Goal: Task Accomplishment & Management: Manage account settings

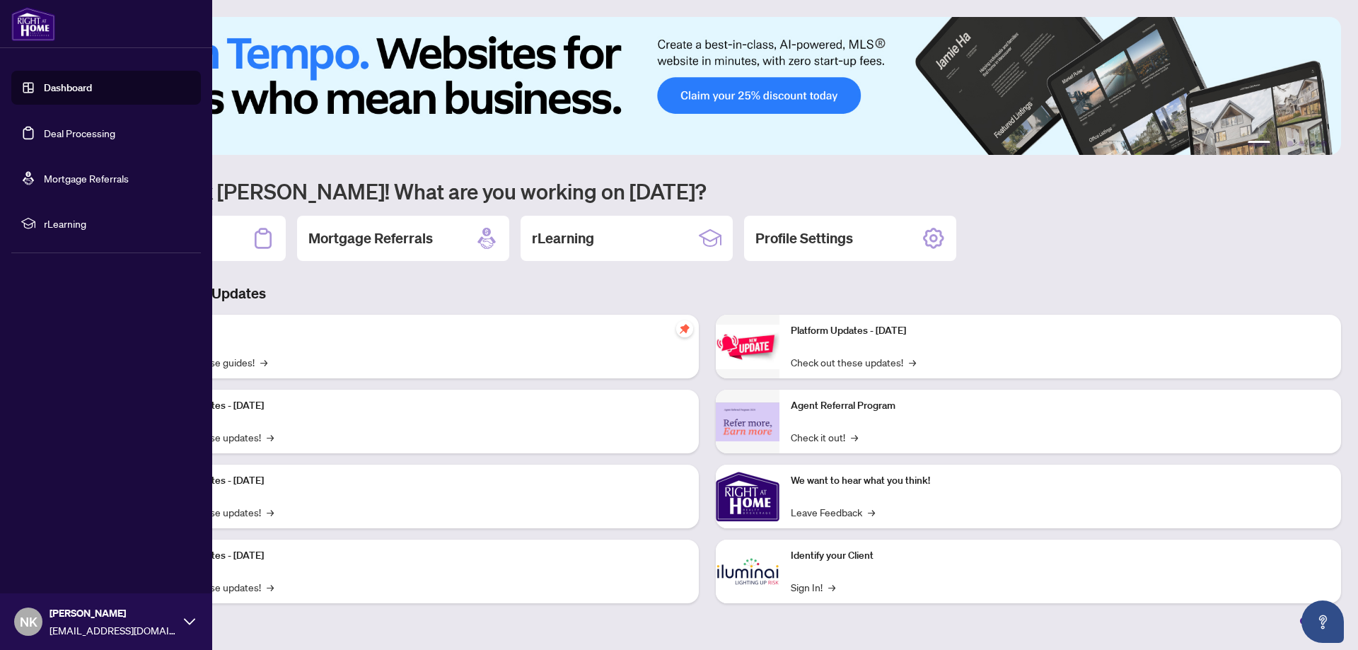
click at [44, 135] on link "Deal Processing" at bounding box center [79, 133] width 71 height 13
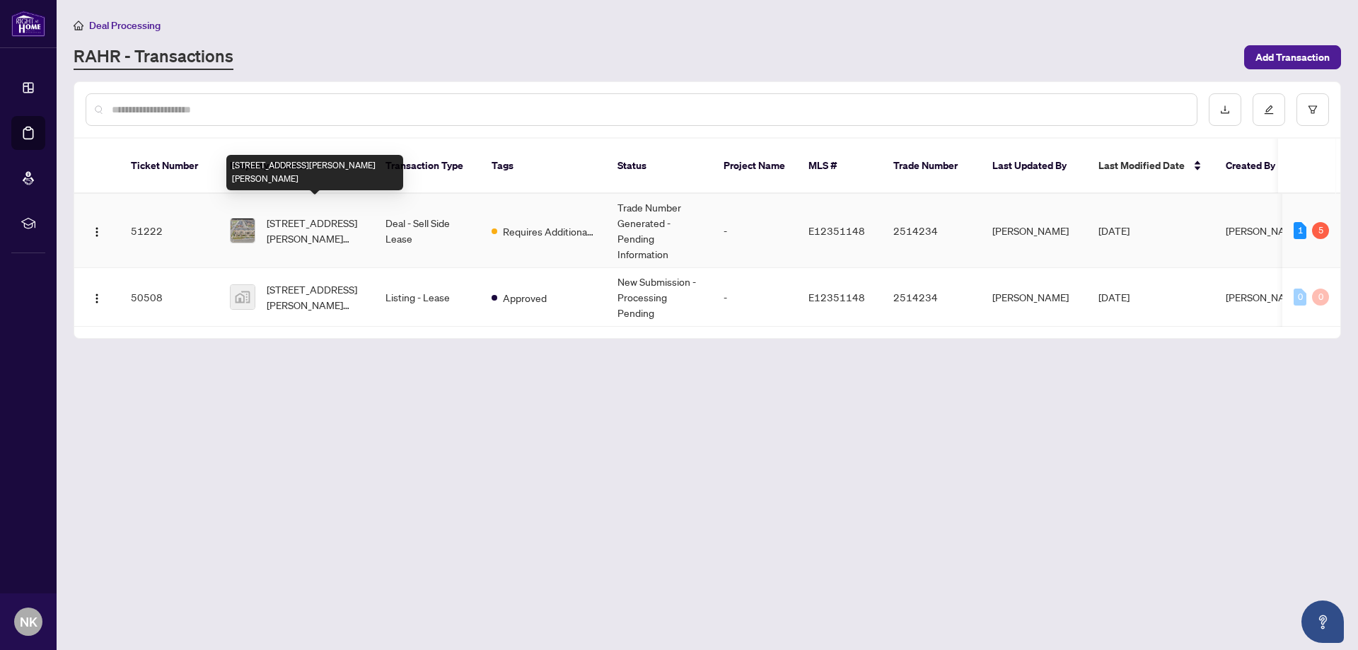
click at [359, 215] on span "[STREET_ADDRESS][PERSON_NAME][PERSON_NAME]" at bounding box center [315, 230] width 96 height 31
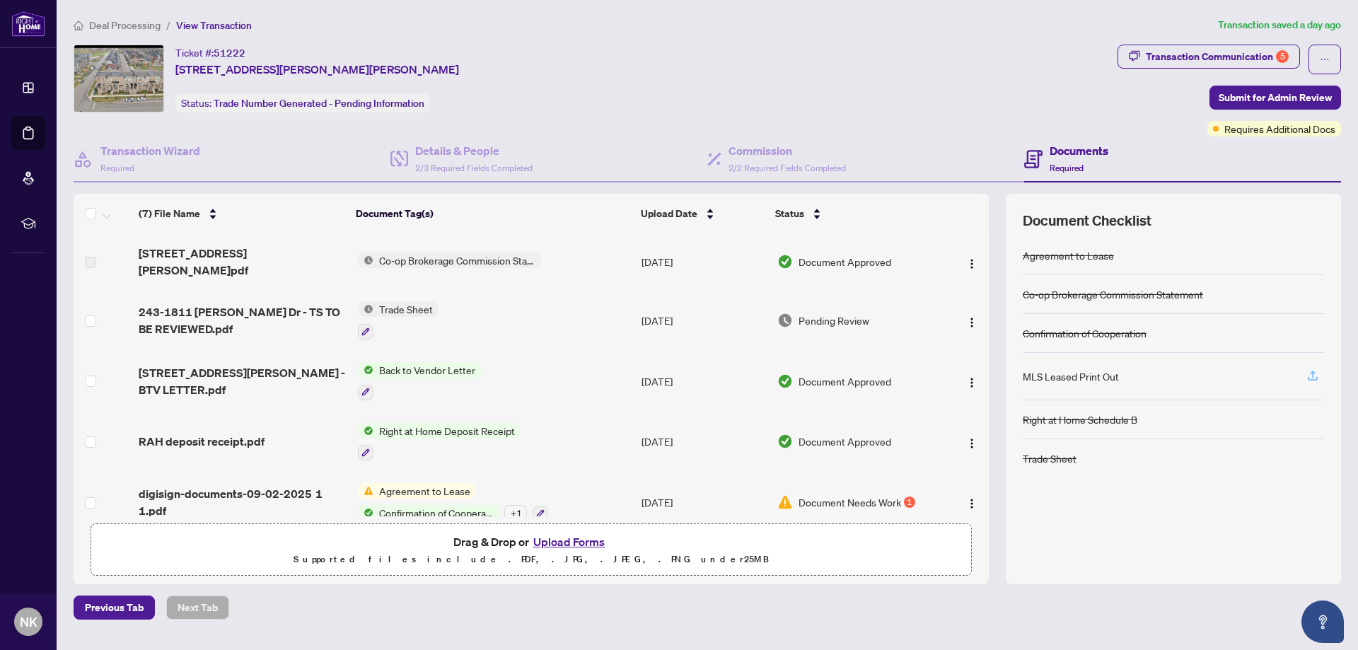
click at [1310, 374] on icon "button" at bounding box center [1313, 375] width 13 height 13
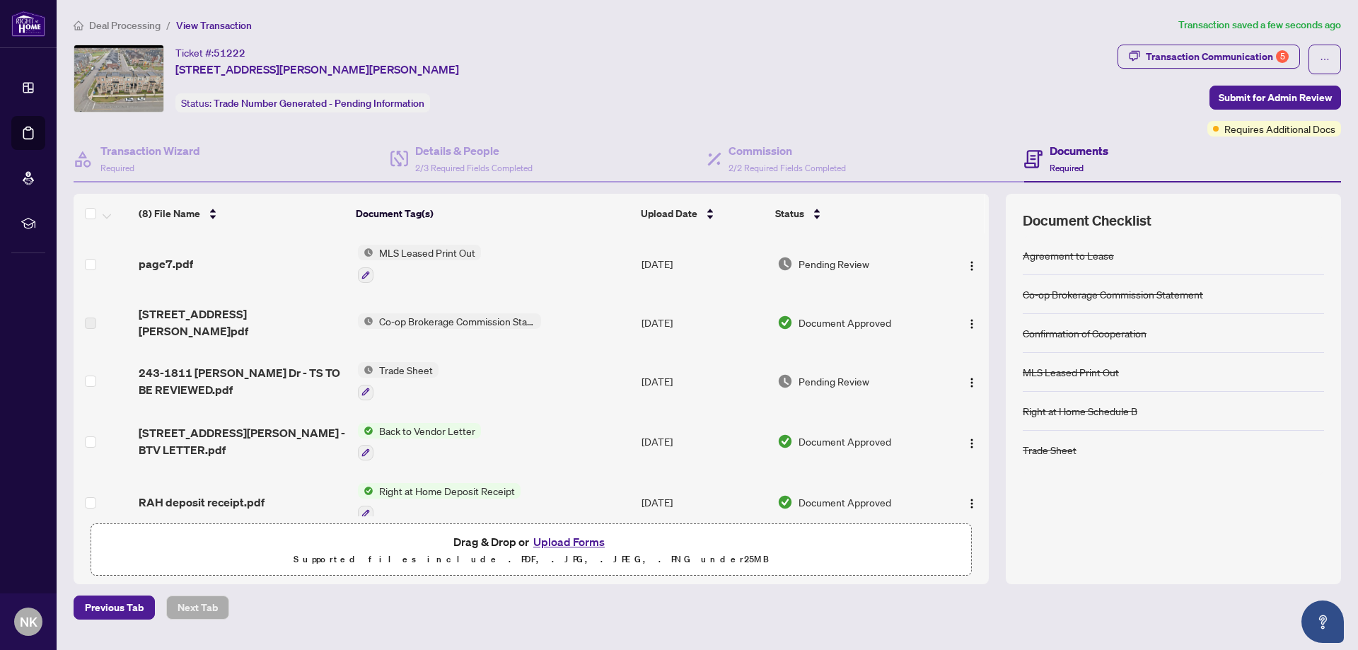
click at [417, 362] on span "Trade Sheet" at bounding box center [406, 370] width 65 height 16
click at [381, 425] on span "Trade Sheet" at bounding box center [365, 426] width 65 height 16
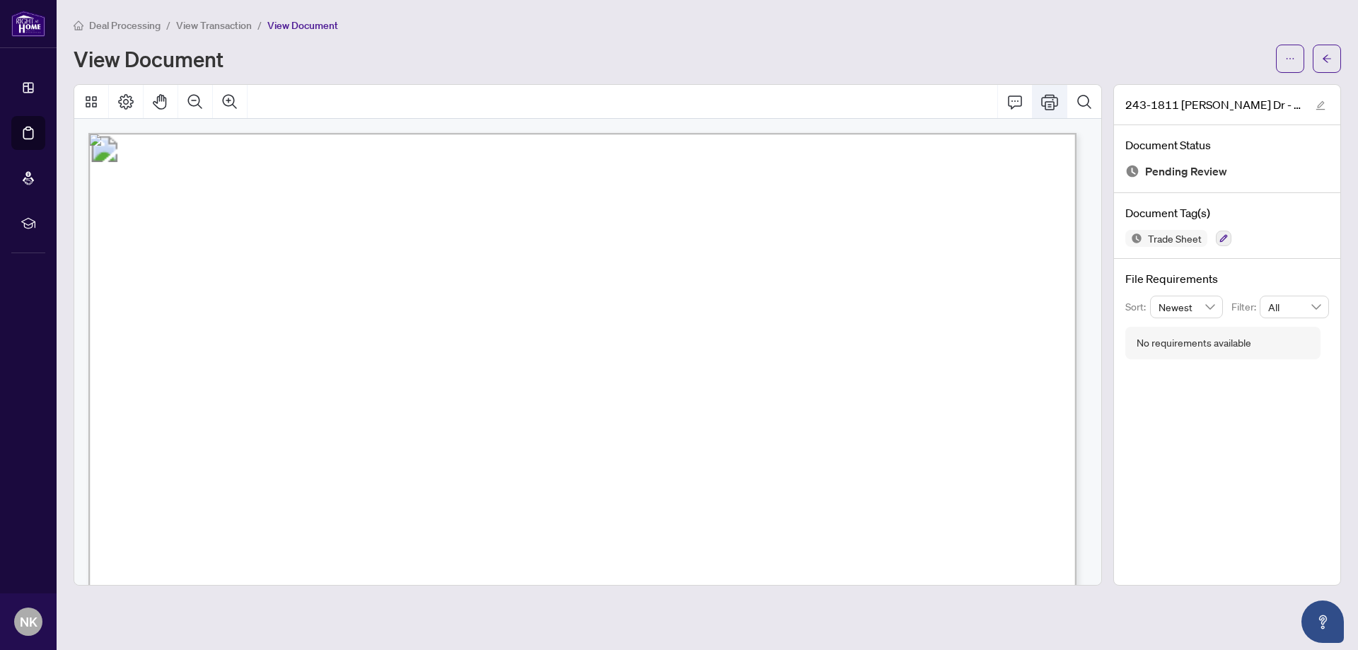
click at [1052, 98] on icon "Print" at bounding box center [1049, 101] width 17 height 17
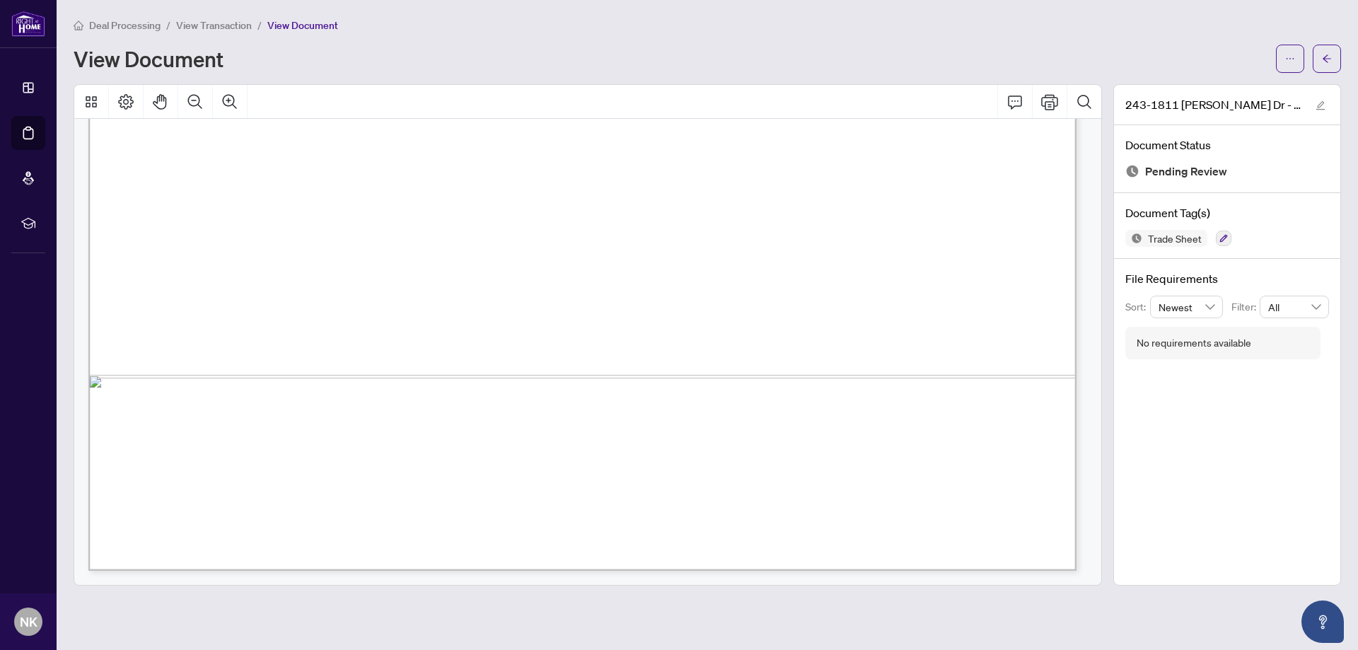
scroll to position [417, 0]
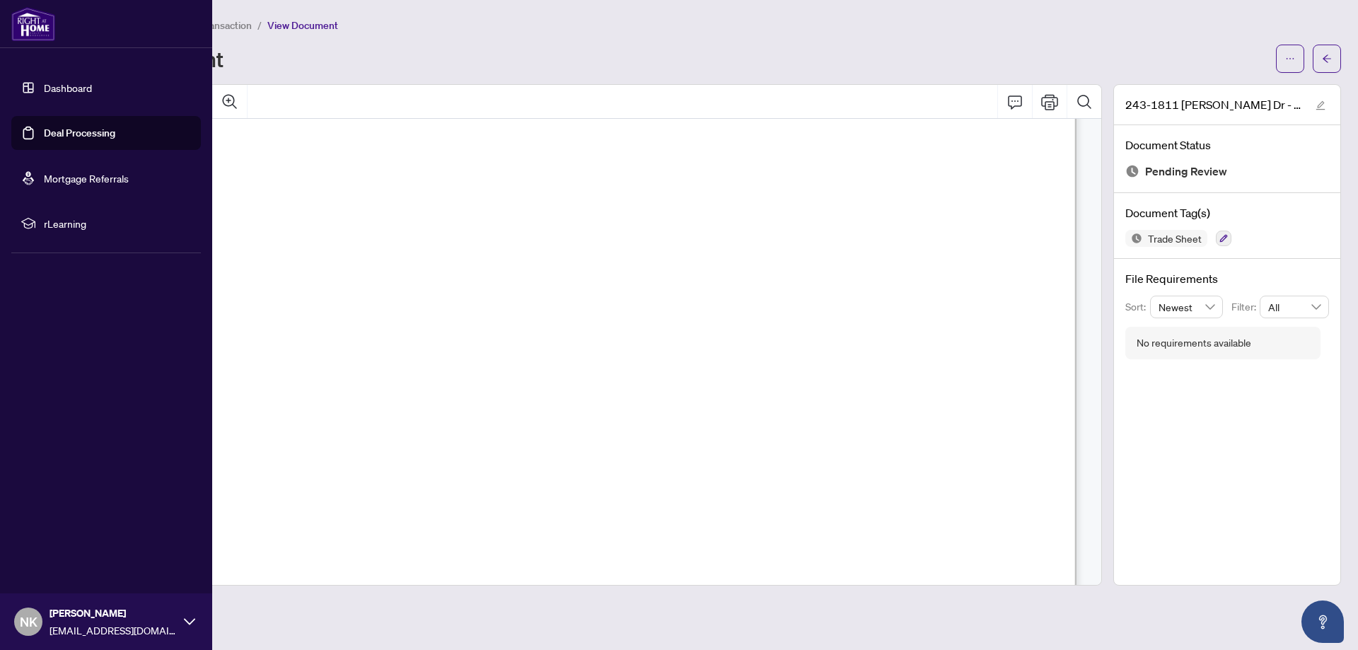
click at [71, 133] on link "Deal Processing" at bounding box center [79, 133] width 71 height 13
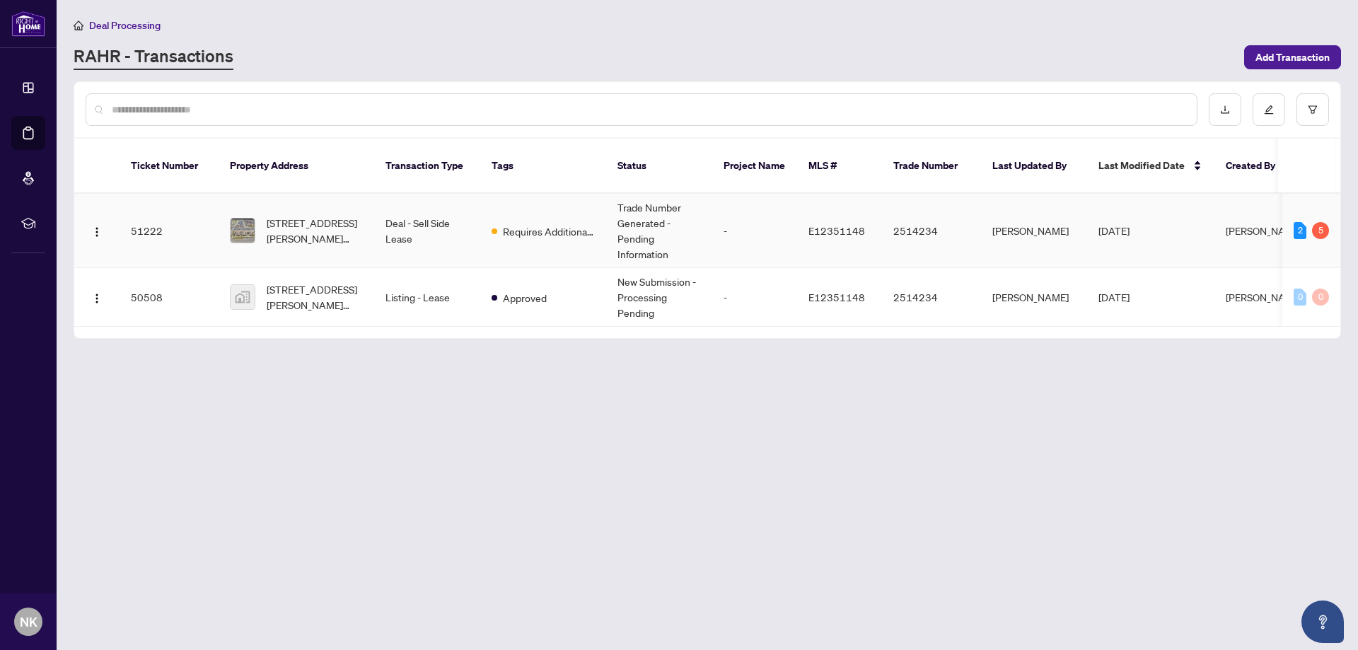
click at [458, 216] on td "Deal - Sell Side Lease" at bounding box center [427, 231] width 106 height 74
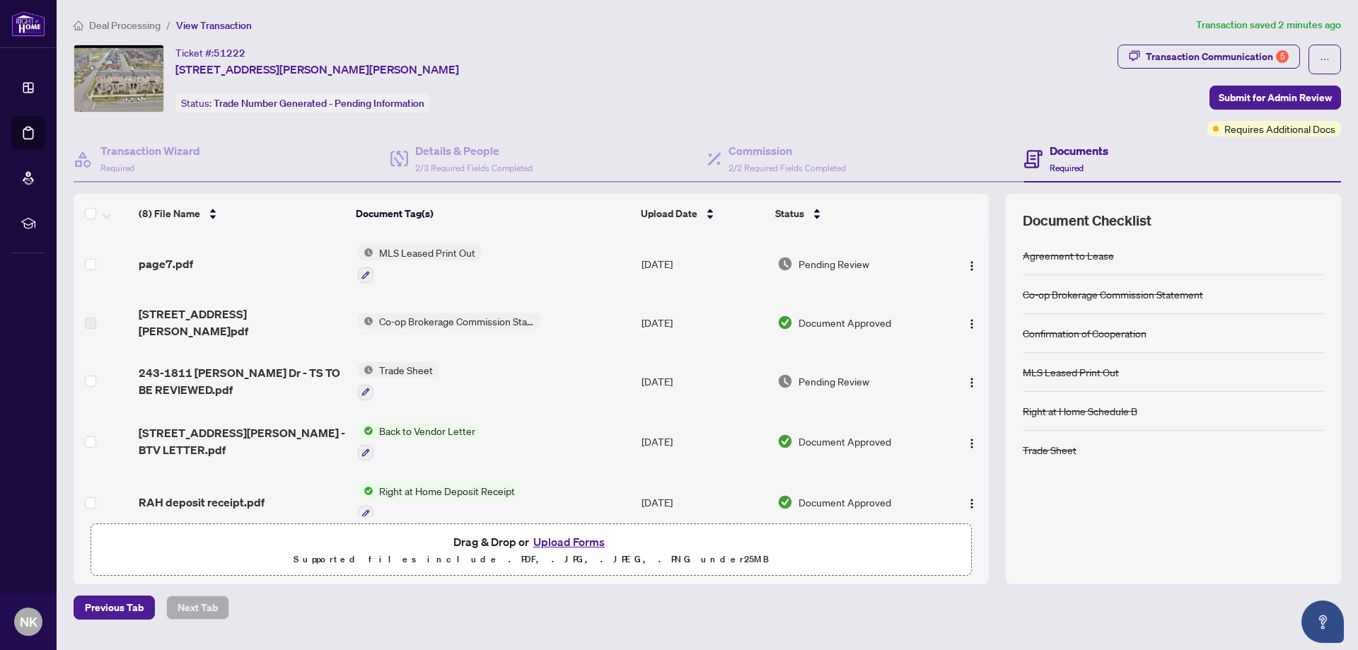
click at [485, 483] on span "Right at Home Deposit Receipt" at bounding box center [447, 491] width 147 height 16
click at [457, 545] on span "Right at Home Deposit Receipt" at bounding box center [444, 546] width 147 height 16
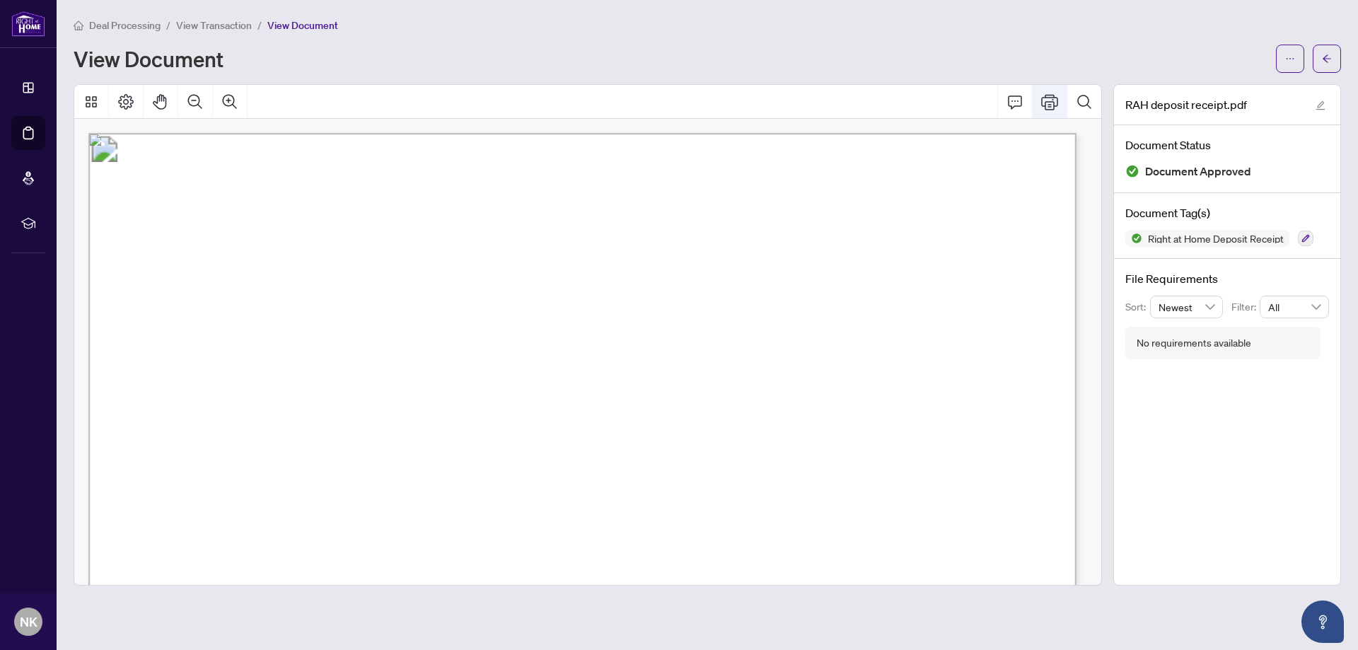
click at [1051, 102] on icon "Print" at bounding box center [1049, 101] width 17 height 17
click at [1019, 103] on icon "Comment" at bounding box center [1015, 101] width 17 height 17
click at [1012, 102] on icon "Comment" at bounding box center [1015, 101] width 17 height 17
click at [90, 98] on icon "Thumbnails" at bounding box center [91, 101] width 11 height 11
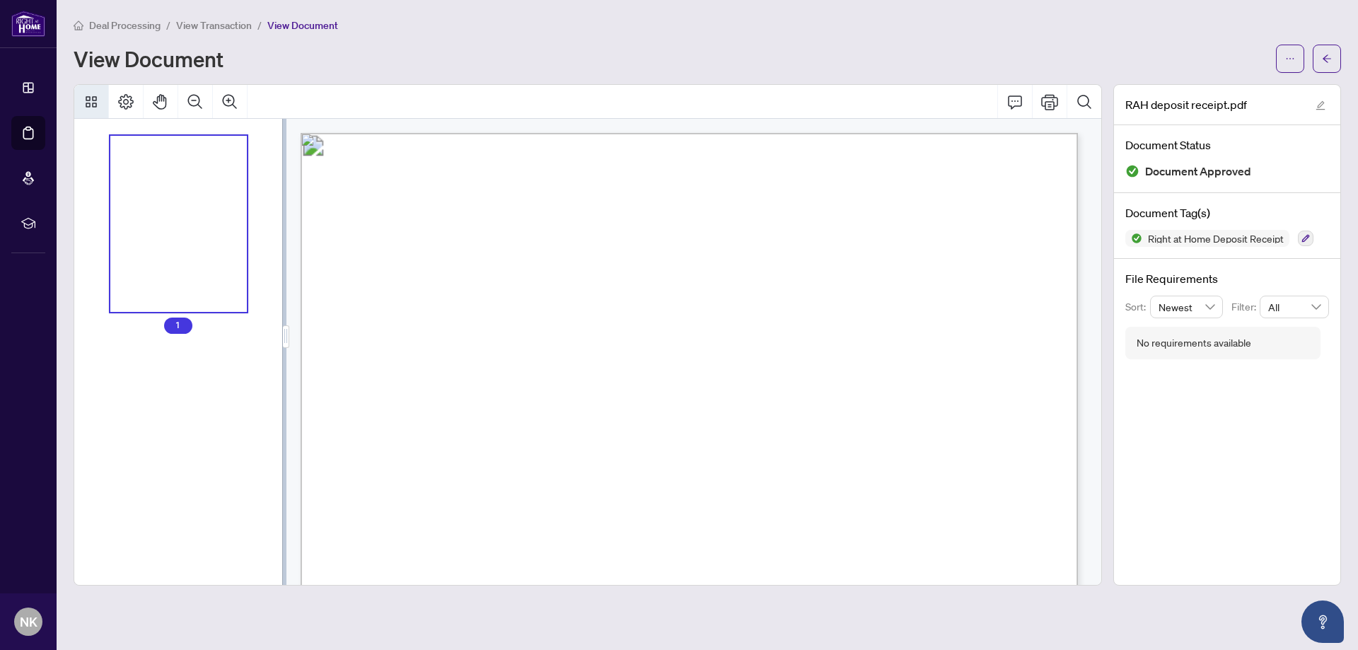
click at [91, 94] on icon "Thumbnails" at bounding box center [91, 101] width 17 height 17
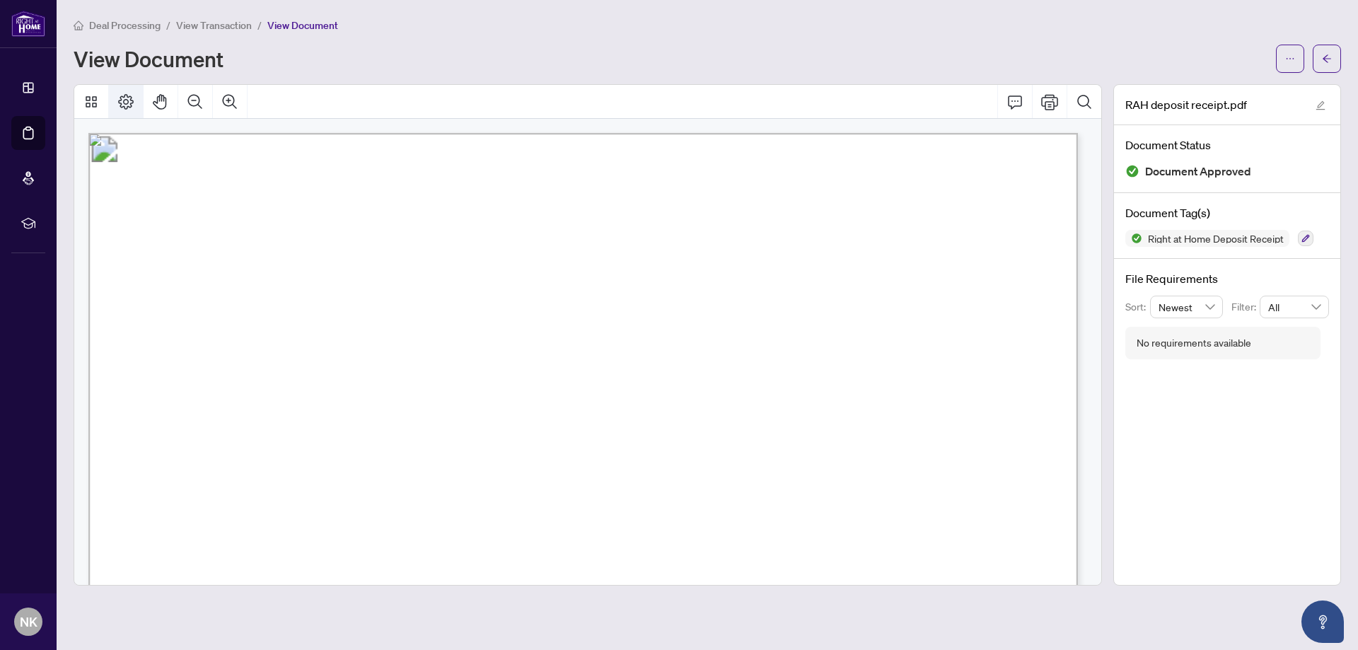
click at [125, 97] on icon "Page Layout" at bounding box center [125, 101] width 17 height 17
click at [1294, 56] on icon "ellipsis" at bounding box center [1291, 59] width 10 height 10
click at [1220, 85] on span "Download" at bounding box center [1240, 89] width 108 height 16
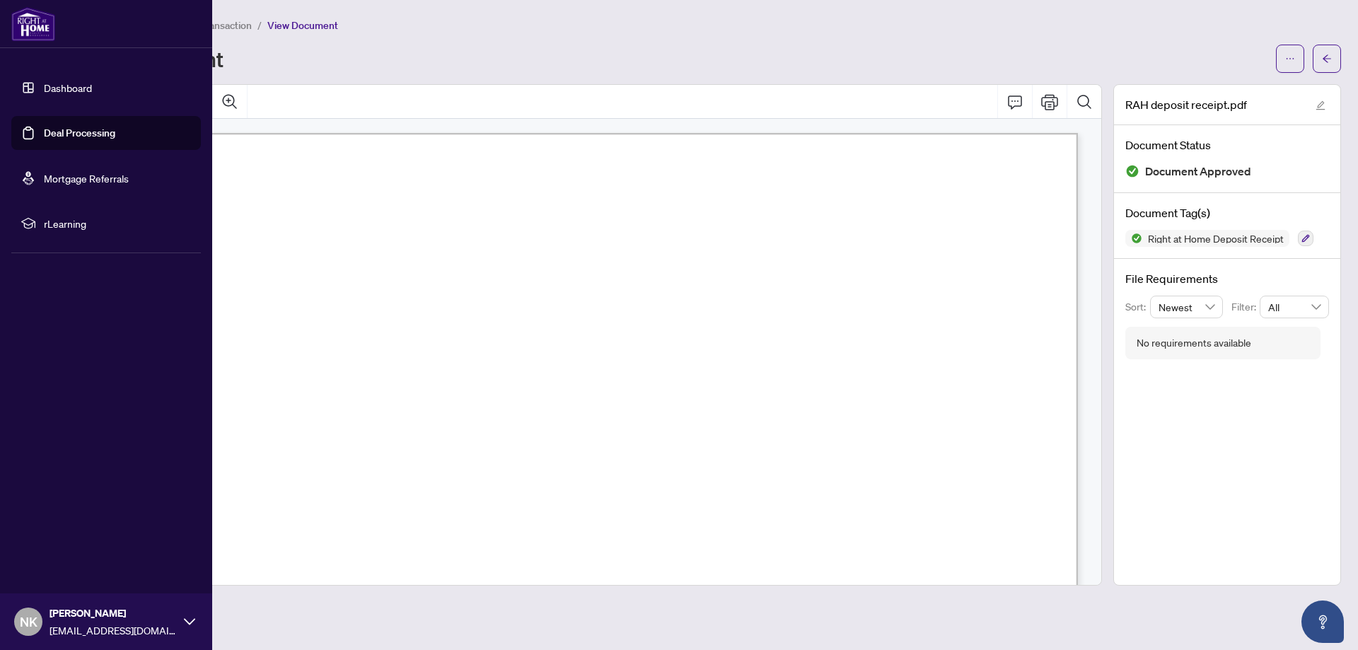
click at [49, 133] on link "Deal Processing" at bounding box center [79, 133] width 71 height 13
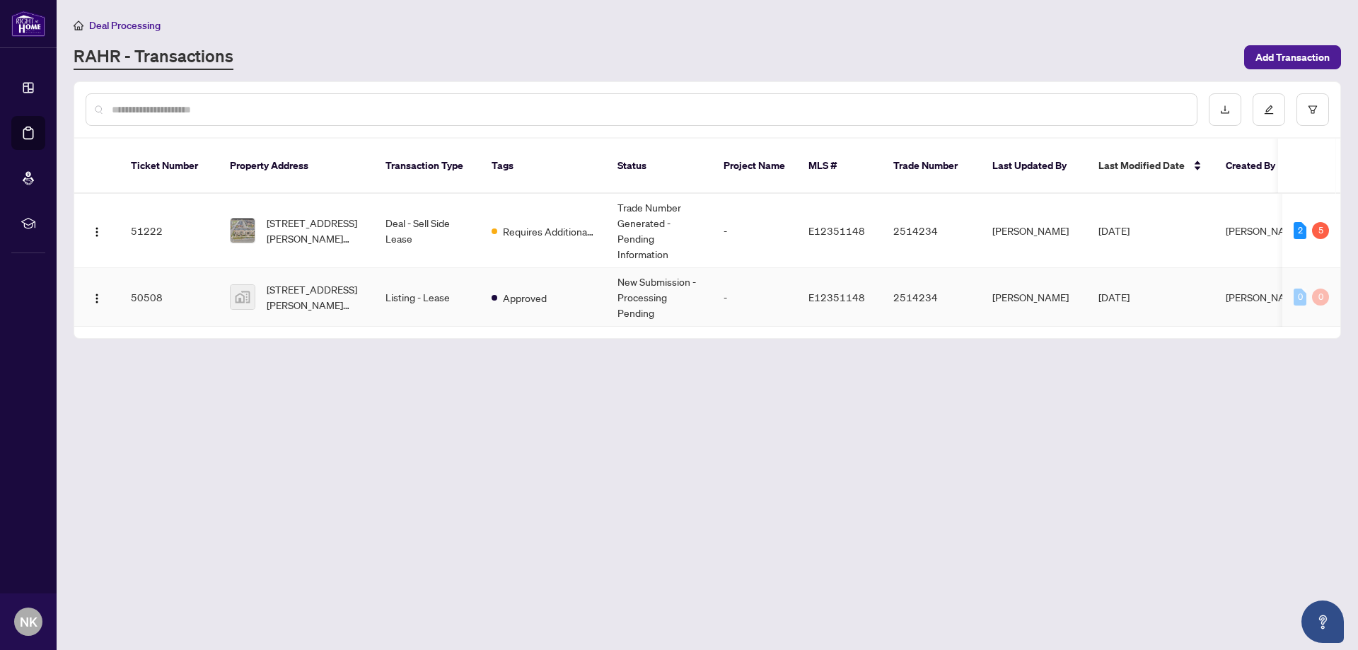
click at [394, 287] on td "Listing - Lease" at bounding box center [427, 297] width 106 height 59
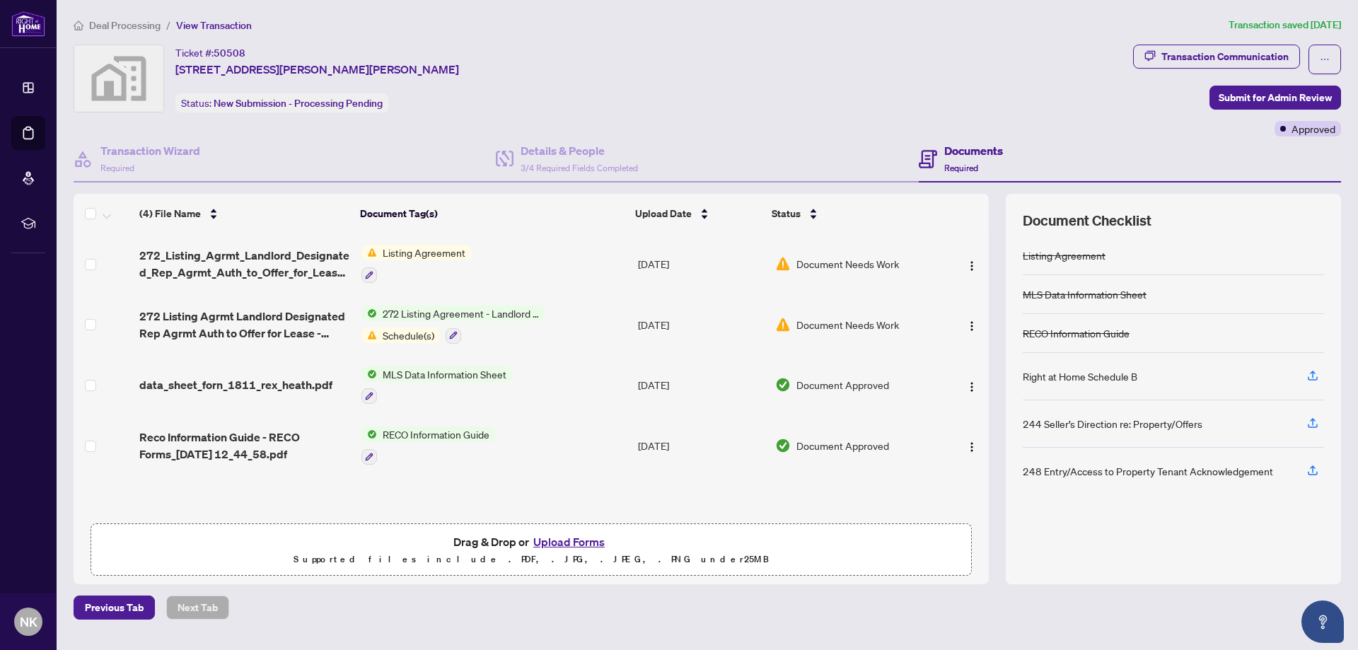
click at [430, 252] on span "Listing Agreement" at bounding box center [424, 253] width 94 height 16
click at [424, 317] on span "Listing Agreement" at bounding box center [398, 321] width 94 height 16
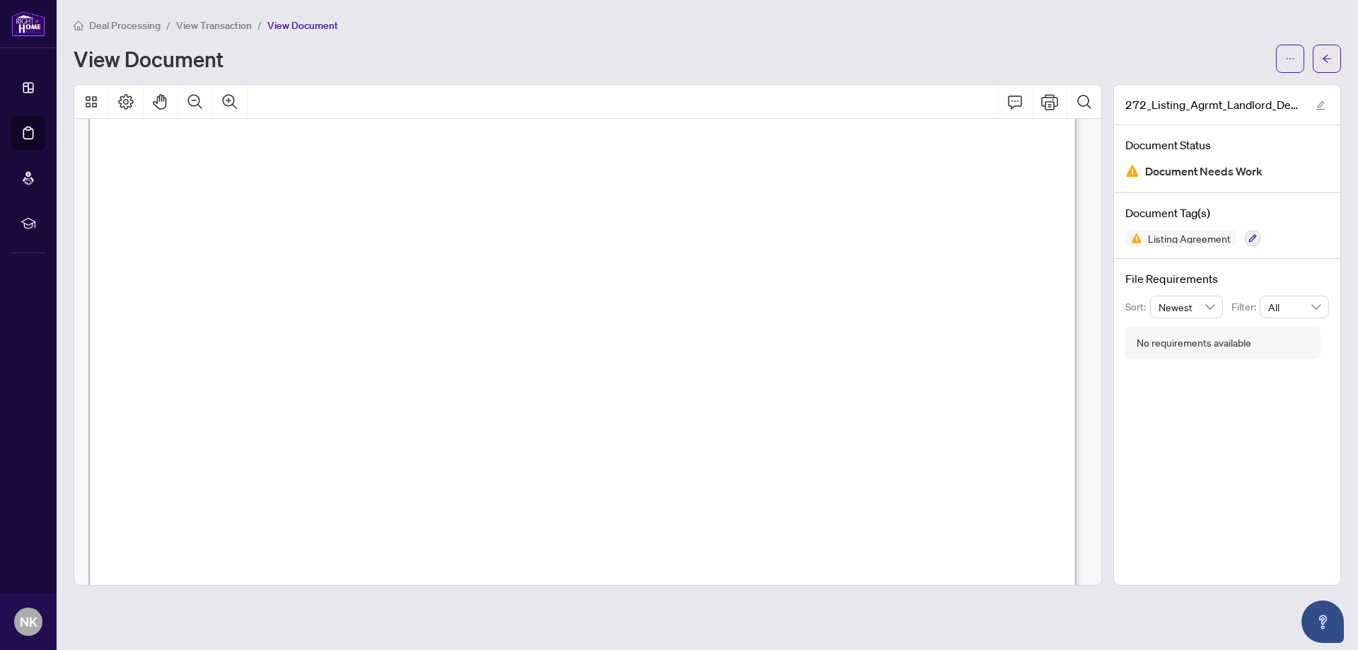
scroll to position [1981, 0]
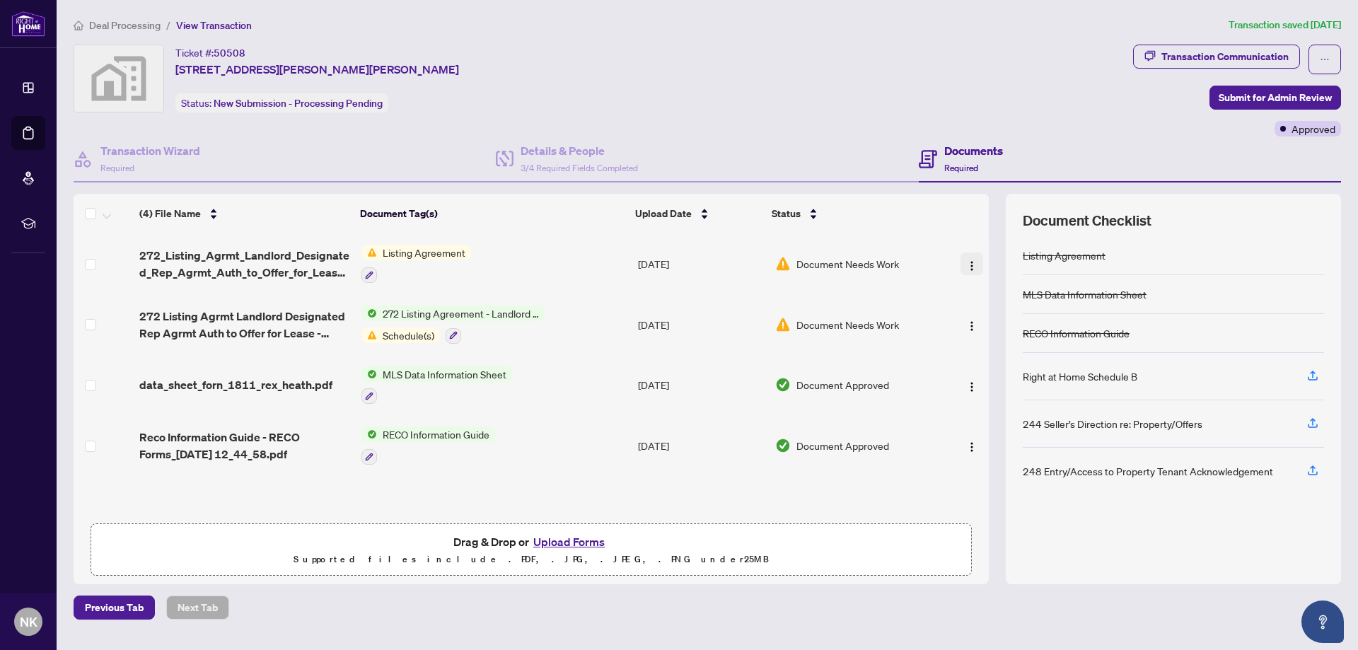
click at [968, 262] on img "button" at bounding box center [971, 265] width 11 height 11
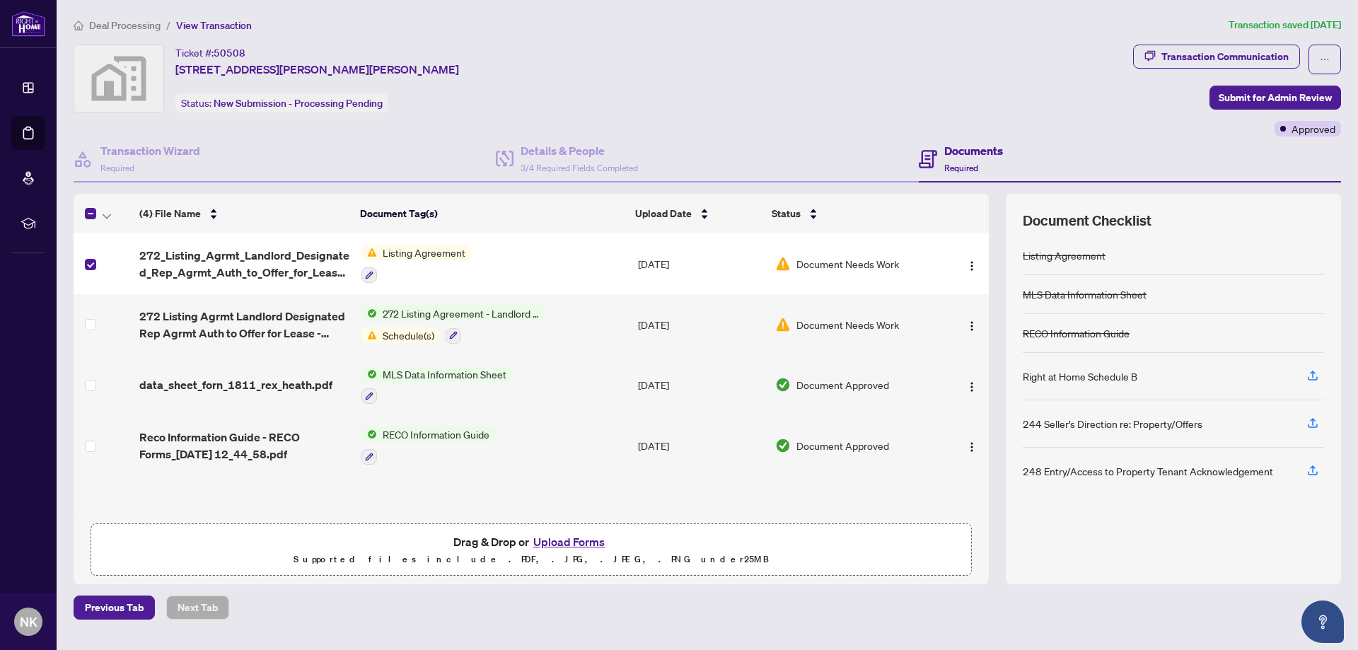
click at [483, 283] on td "Listing Agreement" at bounding box center [494, 263] width 277 height 61
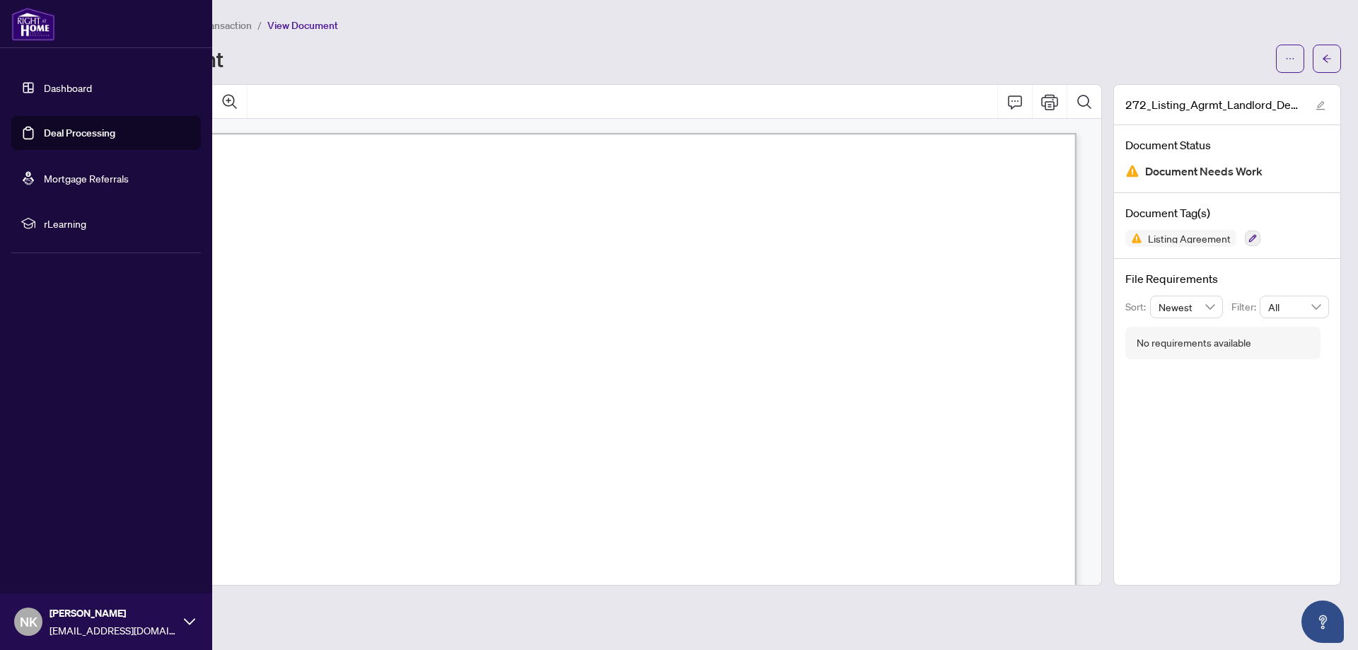
click at [47, 130] on link "Deal Processing" at bounding box center [79, 133] width 71 height 13
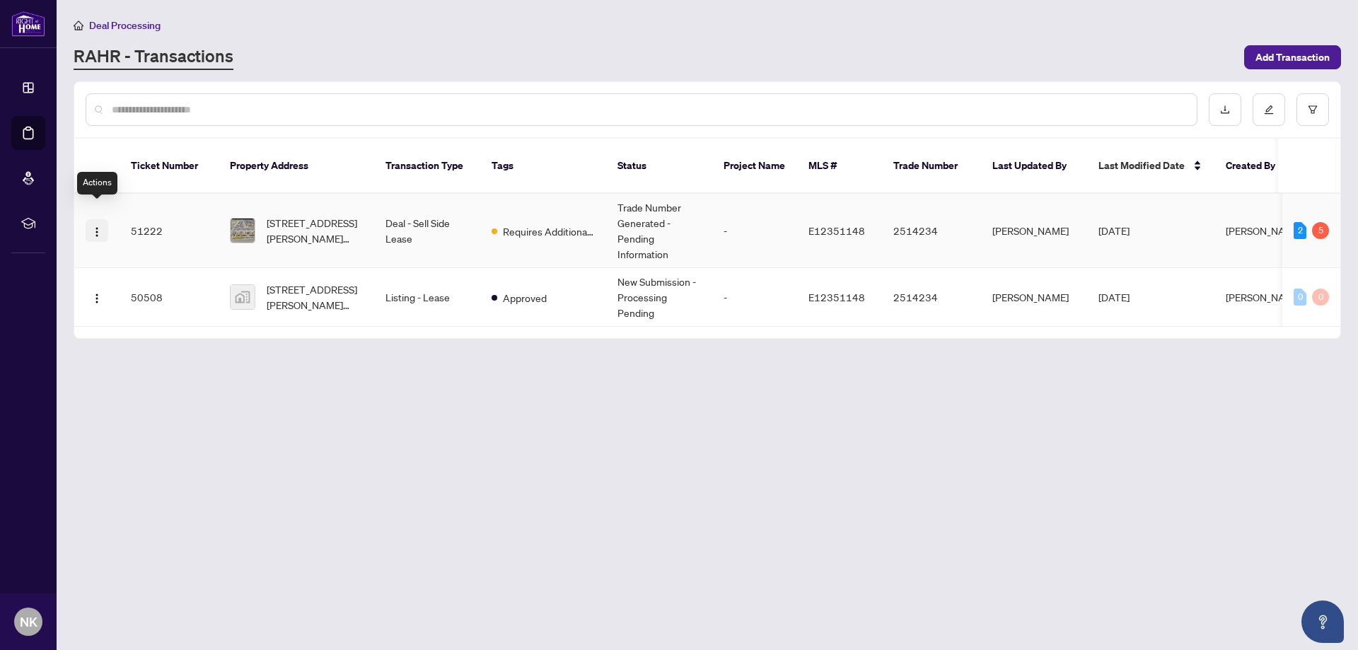
click at [100, 226] on img "button" at bounding box center [96, 231] width 11 height 11
click at [98, 226] on img "button" at bounding box center [96, 231] width 11 height 11
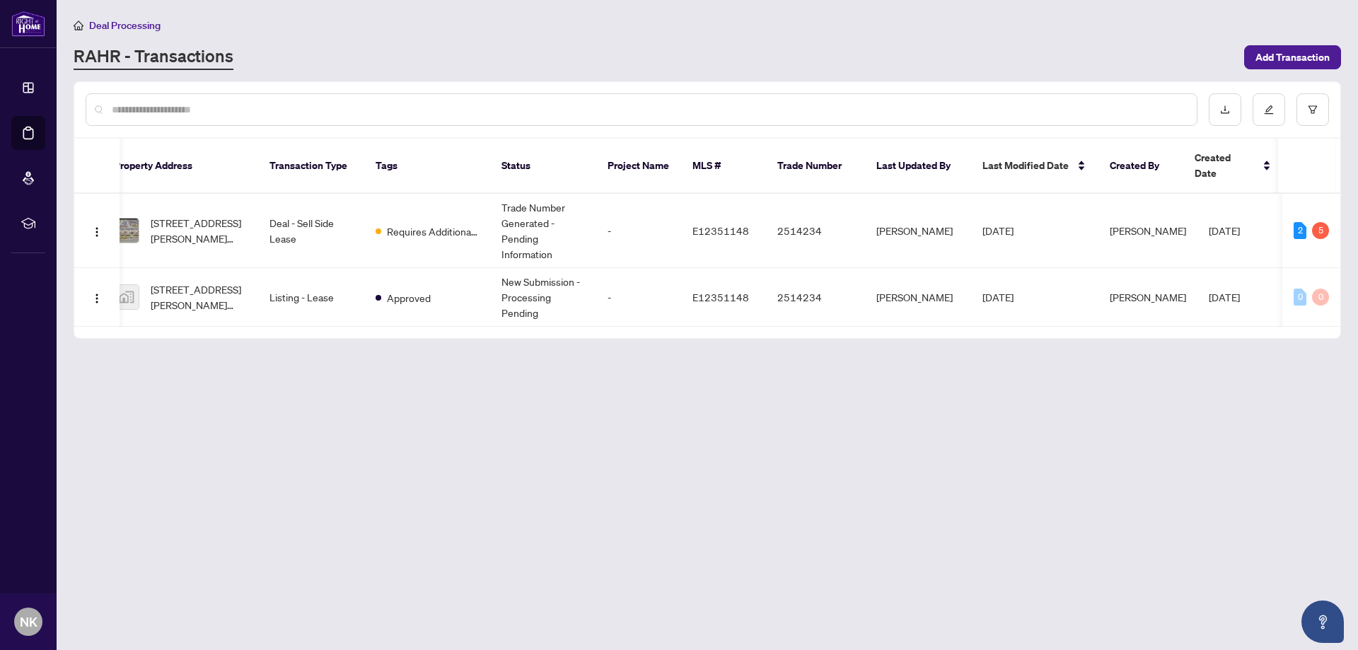
scroll to position [0, 45]
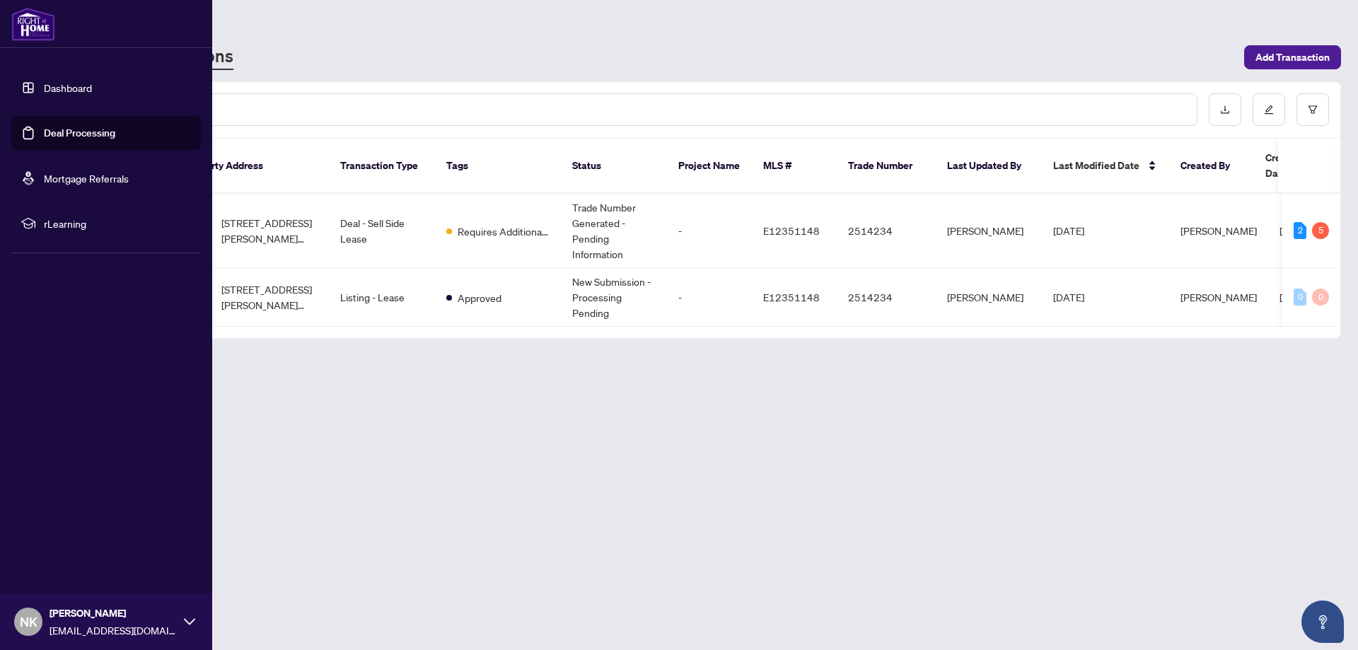
click at [44, 127] on link "Deal Processing" at bounding box center [79, 133] width 71 height 13
click at [98, 139] on link "Deal Processing" at bounding box center [79, 133] width 71 height 13
click at [115, 135] on link "Deal Processing" at bounding box center [79, 133] width 71 height 13
click at [110, 135] on link "Deal Processing" at bounding box center [79, 133] width 71 height 13
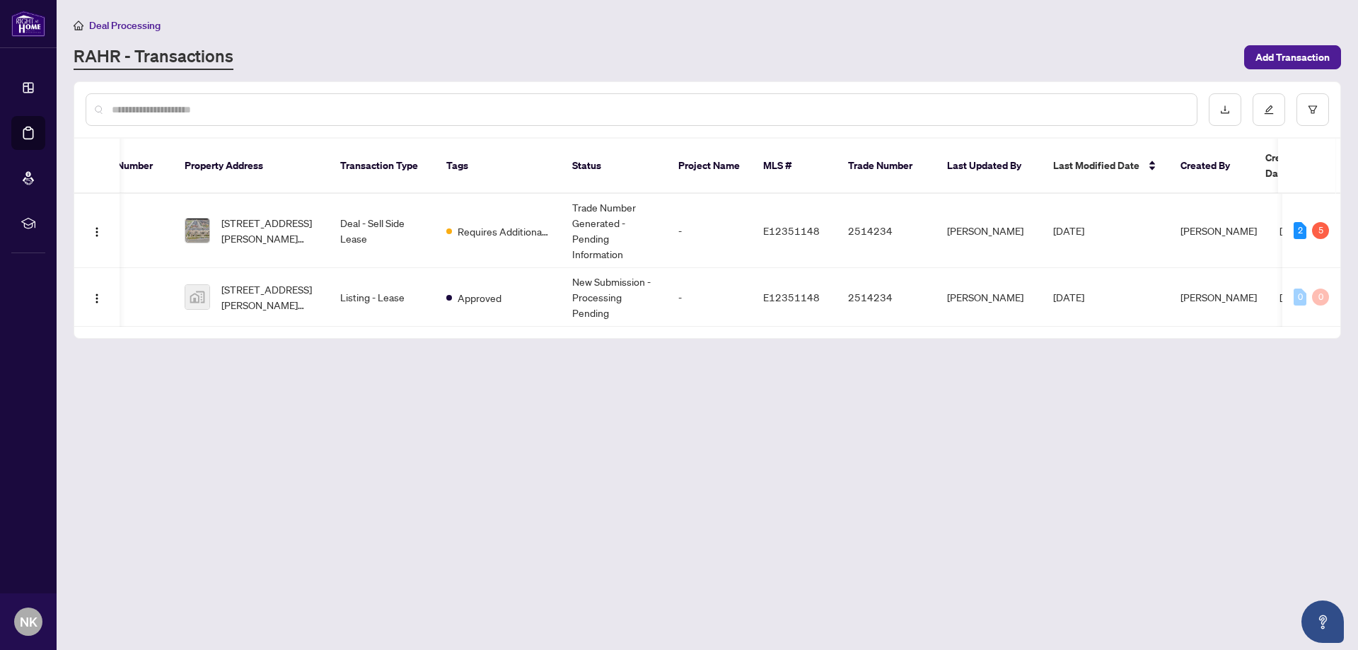
click at [787, 471] on main "Deal Processing [PERSON_NAME] - Transactions Add Transaction Ticket Number Prop…" at bounding box center [708, 325] width 1302 height 650
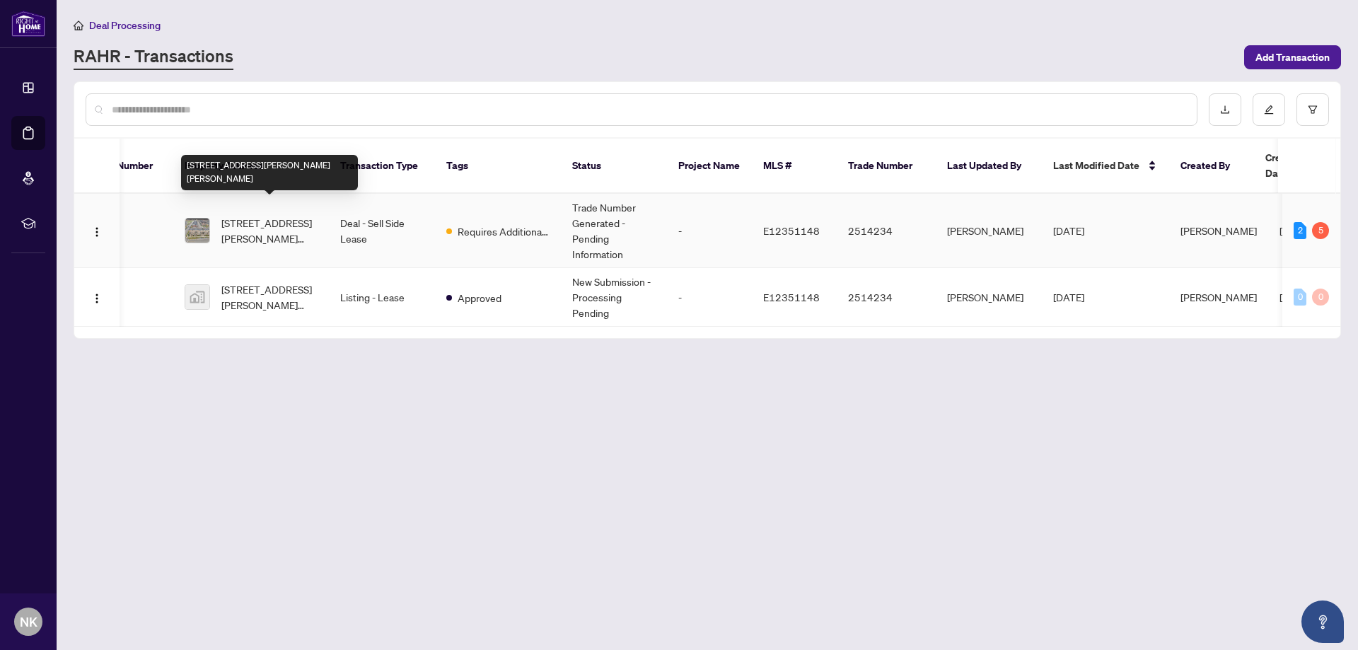
click at [255, 215] on span "[STREET_ADDRESS][PERSON_NAME][PERSON_NAME]" at bounding box center [269, 230] width 96 height 31
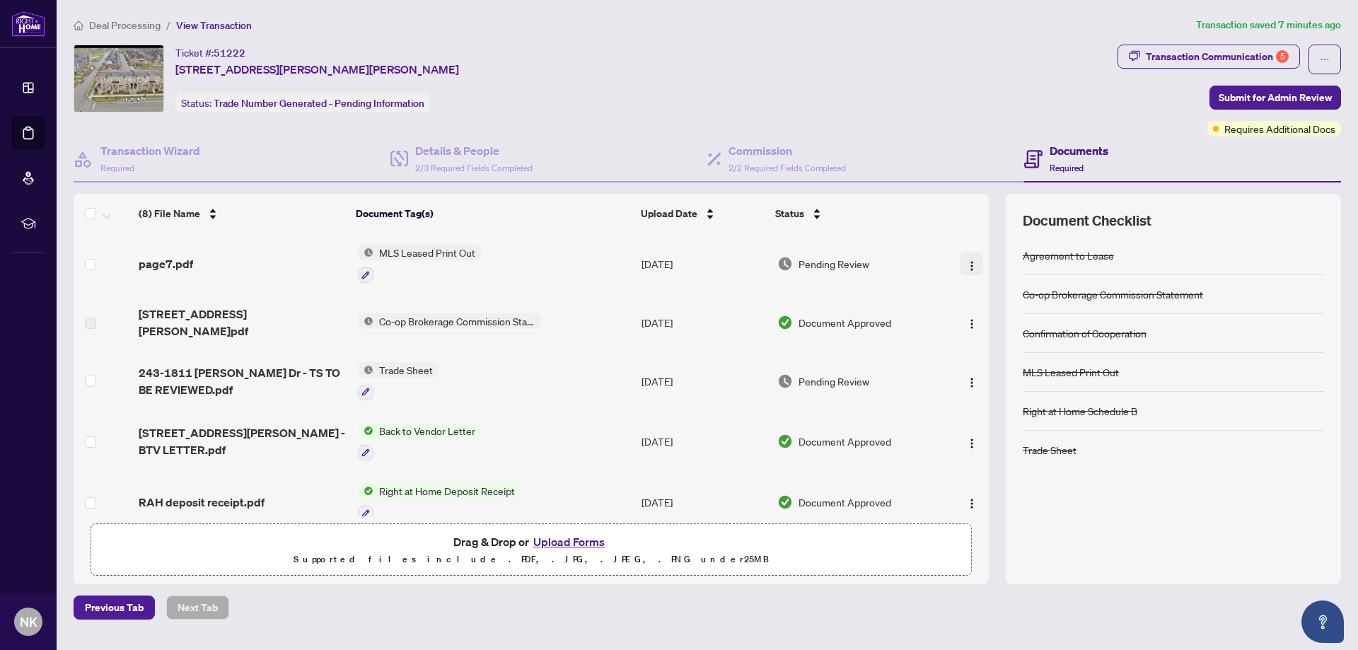
click at [966, 260] on img "button" at bounding box center [971, 265] width 11 height 11
click at [446, 251] on span "MLS Leased Print Out" at bounding box center [428, 253] width 108 height 16
click at [433, 322] on span "MLS Leased Print Out" at bounding box center [408, 321] width 108 height 16
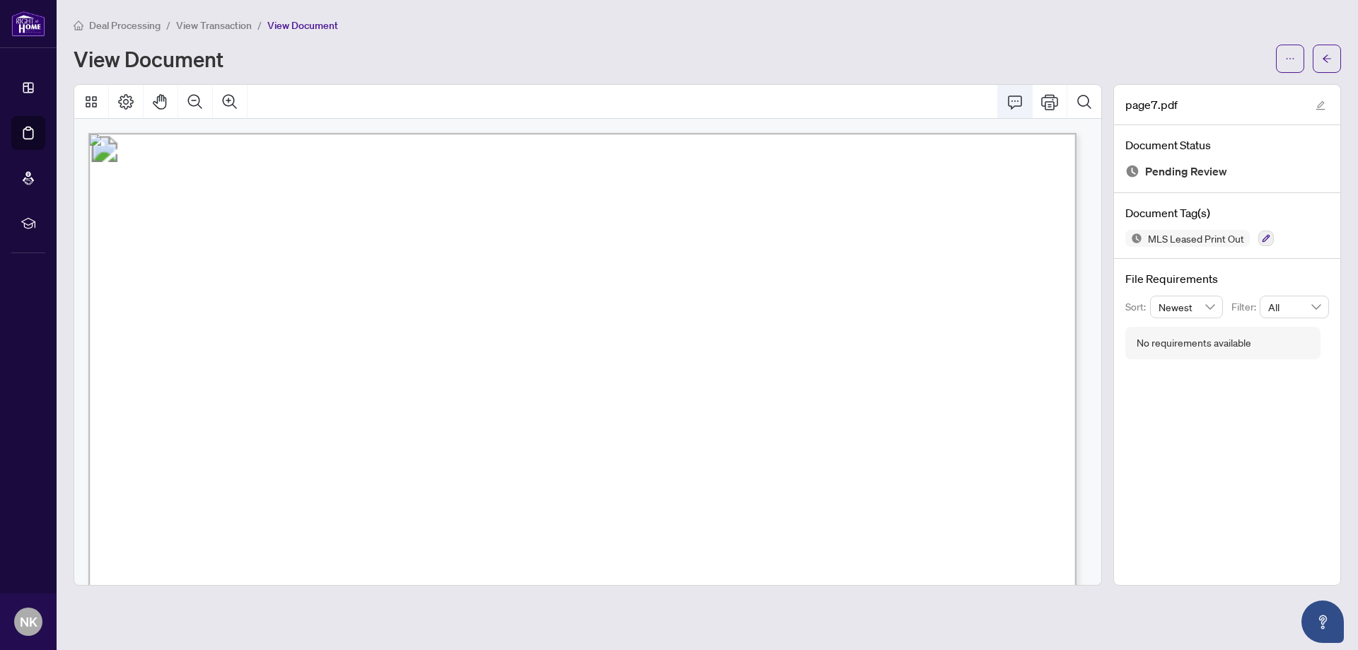
click at [1017, 98] on icon "Comment" at bounding box center [1015, 101] width 17 height 17
click at [1013, 100] on icon "Comment" at bounding box center [1015, 101] width 17 height 17
click at [1016, 101] on icon "Comment" at bounding box center [1015, 101] width 17 height 17
click at [1017, 100] on icon "Comment" at bounding box center [1015, 101] width 17 height 17
click at [1018, 100] on icon "Comment" at bounding box center [1015, 102] width 14 height 13
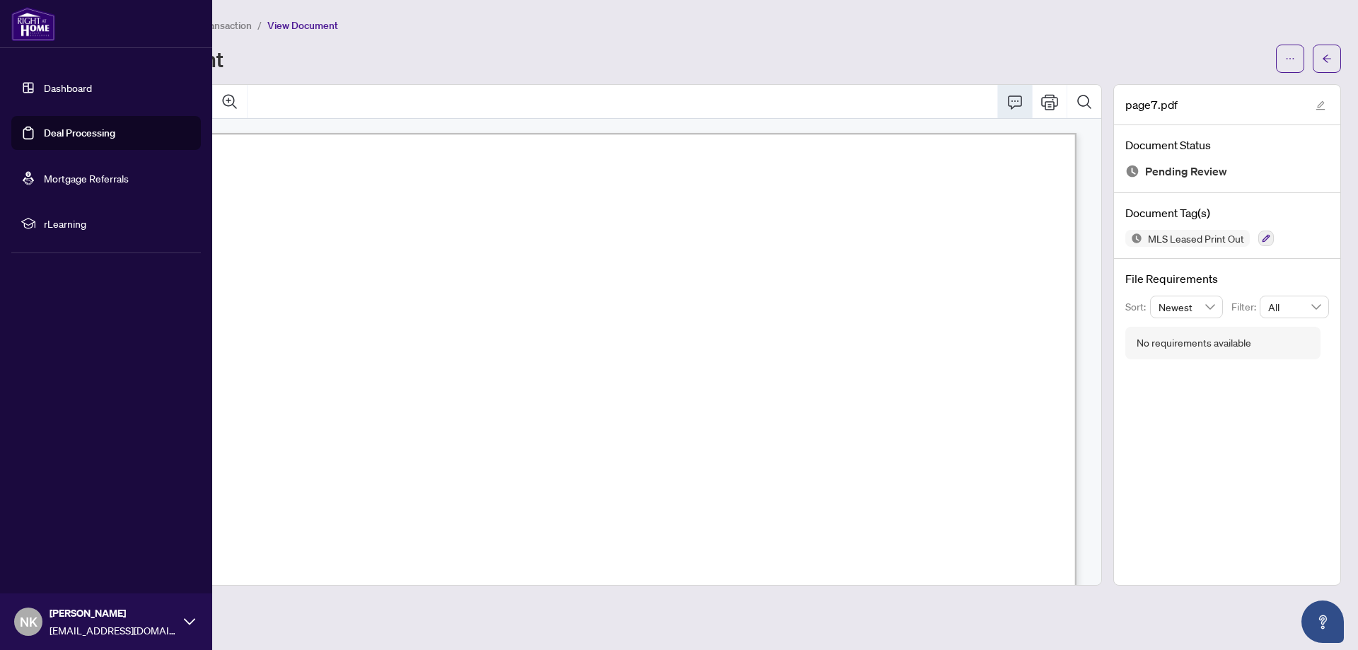
click at [71, 135] on link "Deal Processing" at bounding box center [79, 133] width 71 height 13
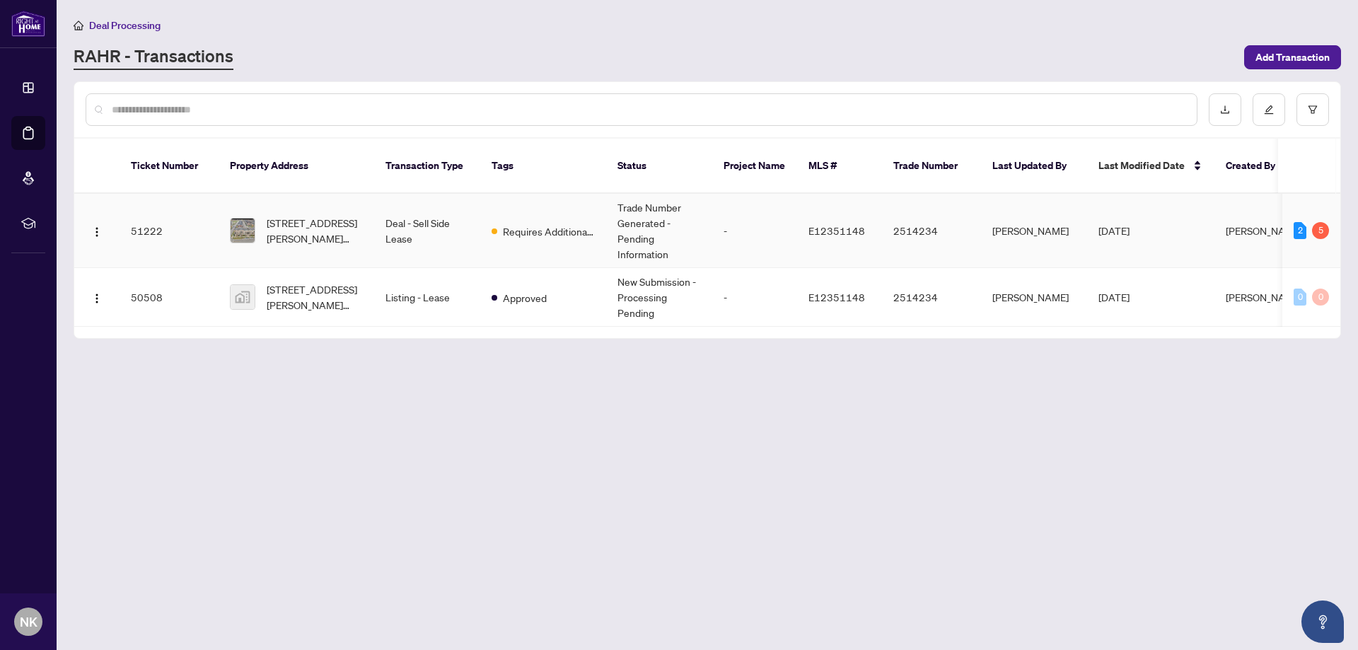
click at [1043, 207] on td "[PERSON_NAME]" at bounding box center [1034, 231] width 106 height 74
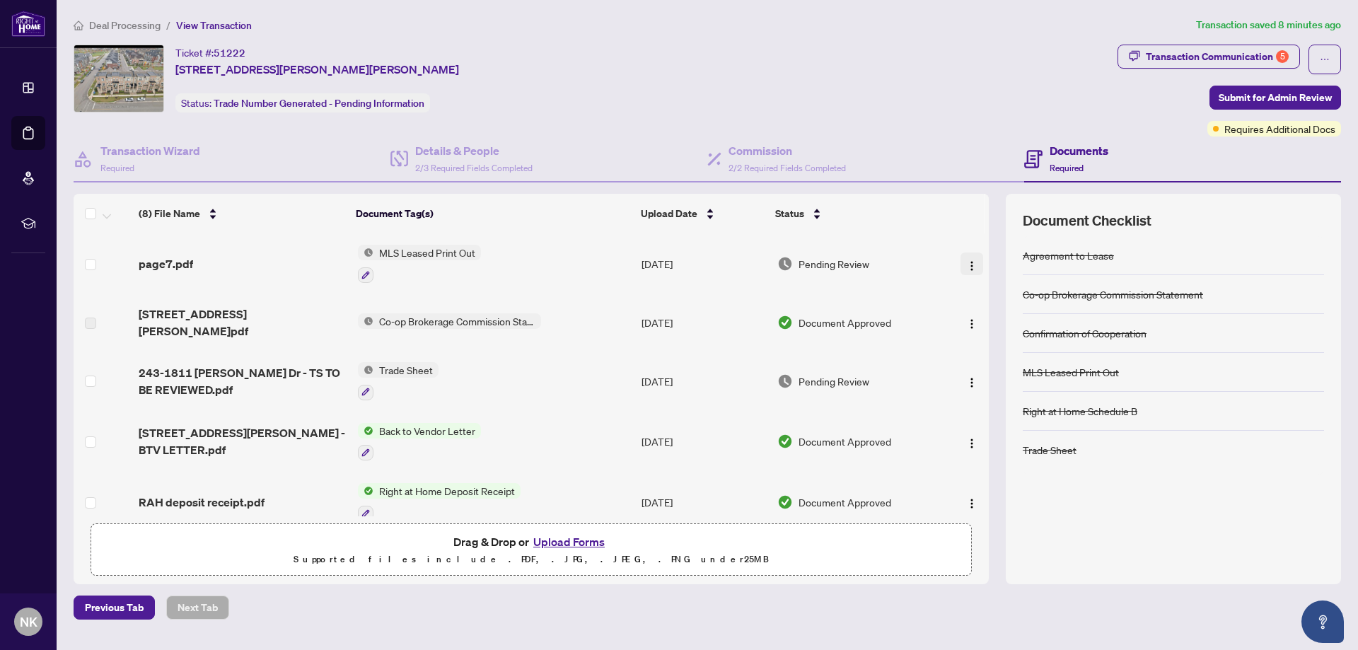
click at [969, 260] on img "button" at bounding box center [971, 265] width 11 height 11
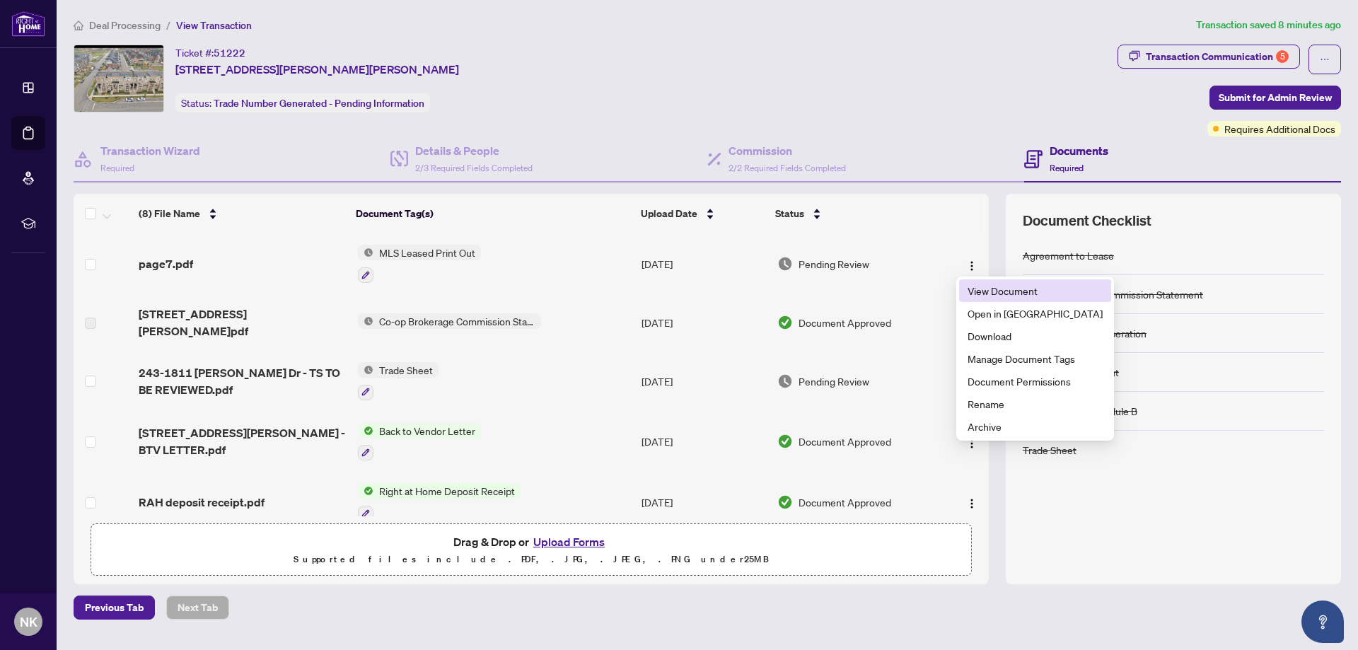
click at [998, 291] on span "View Document" at bounding box center [1035, 291] width 135 height 16
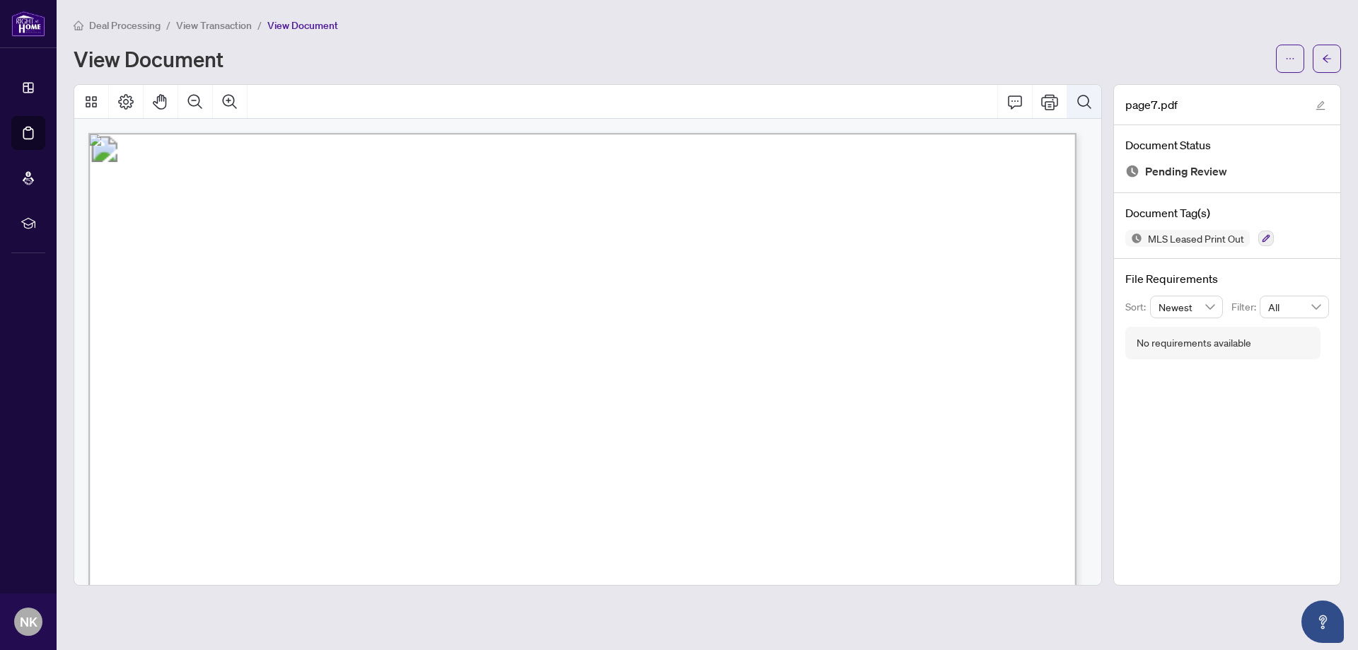
click at [1087, 100] on icon "Search Document" at bounding box center [1084, 101] width 17 height 17
click at [1012, 100] on icon "Comment" at bounding box center [1015, 101] width 17 height 17
click at [1012, 100] on icon "Comment" at bounding box center [1015, 102] width 14 height 13
click at [1022, 100] on icon "Comment" at bounding box center [1015, 102] width 14 height 13
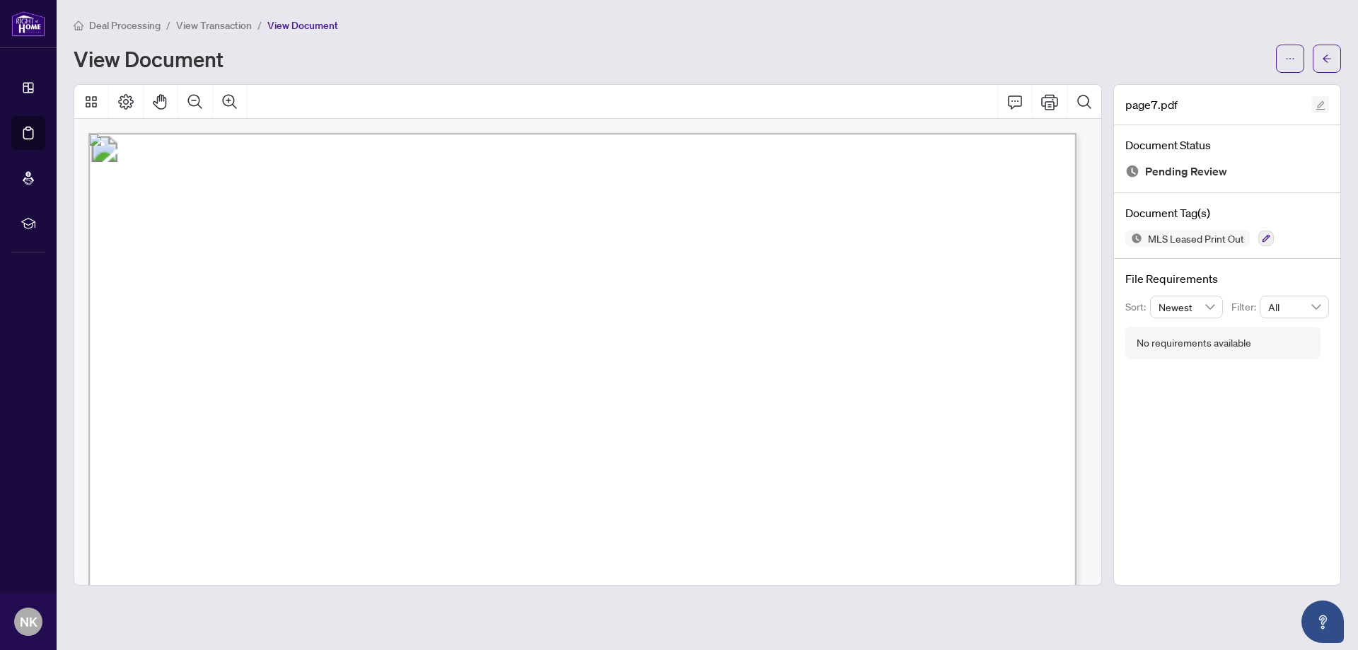
click at [1324, 103] on icon "edit" at bounding box center [1321, 105] width 10 height 10
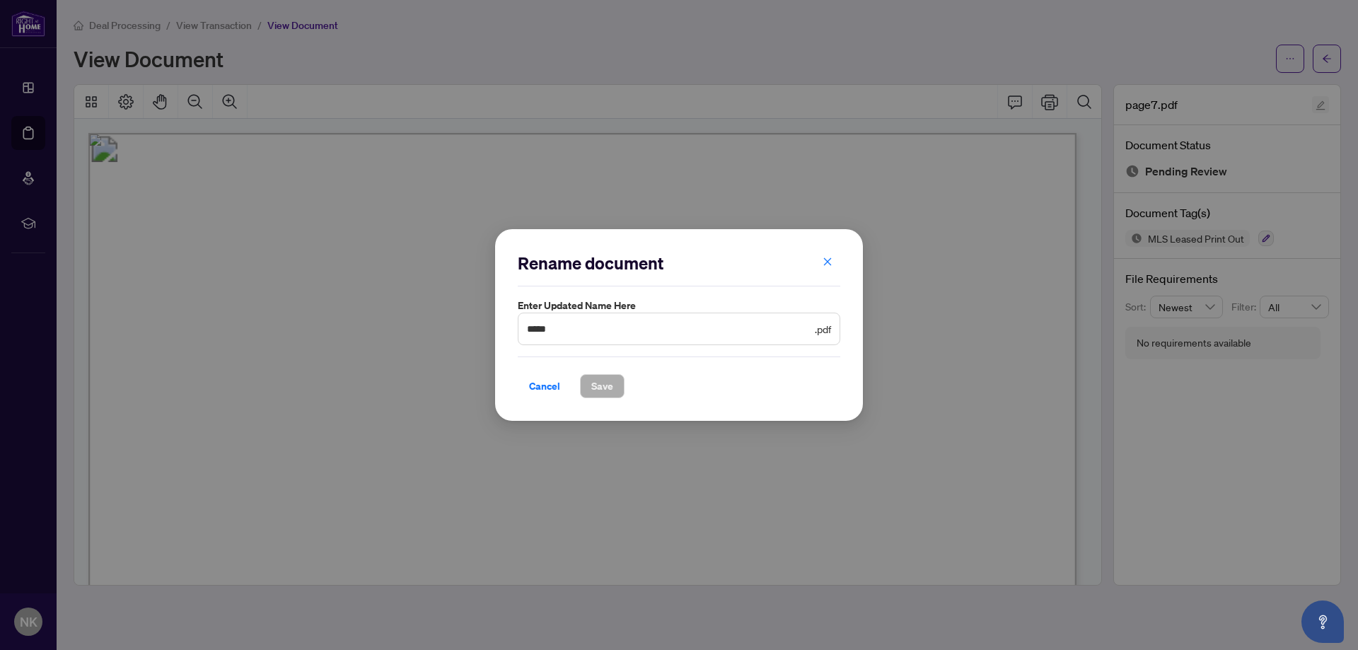
click at [1324, 103] on div "Rename document Enter updated name here ***** .pdf Cancel Save Cancel OK" at bounding box center [679, 325] width 1358 height 650
click at [704, 333] on input "*****" at bounding box center [669, 329] width 285 height 16
type input "*"
type input "**********"
click at [609, 388] on button "Save" at bounding box center [602, 386] width 45 height 24
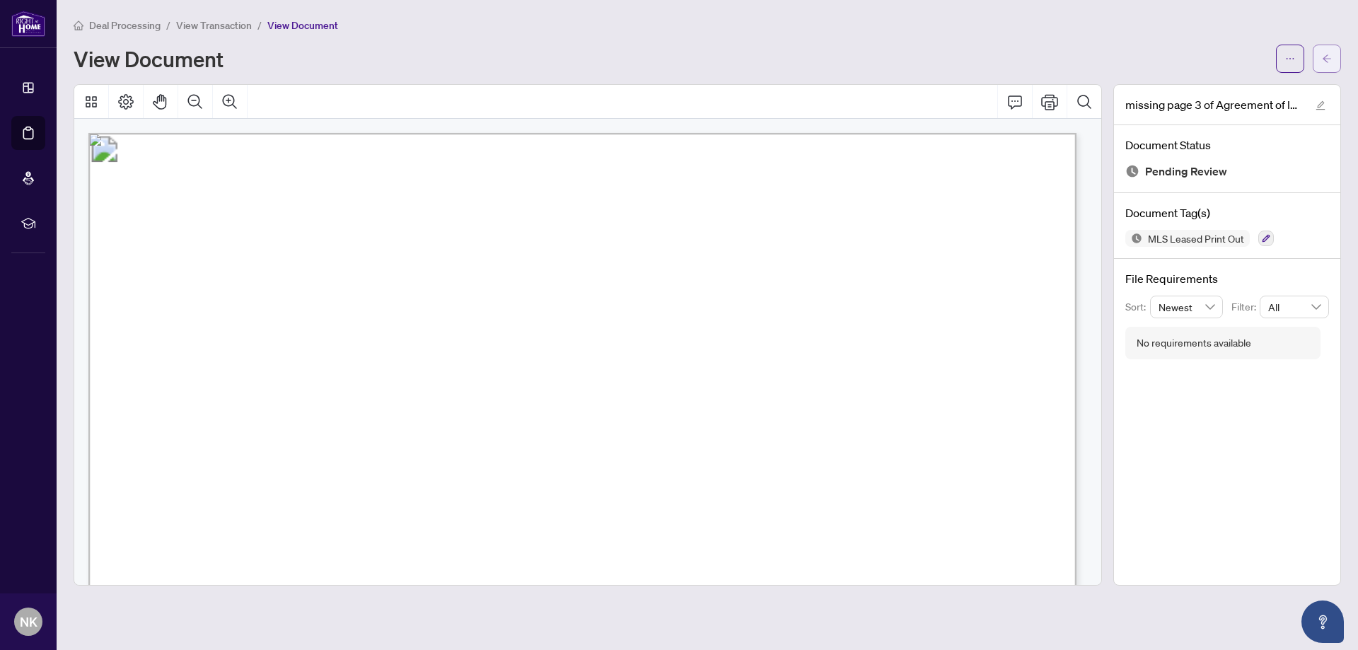
click at [1323, 55] on icon "arrow-left" at bounding box center [1327, 59] width 10 height 10
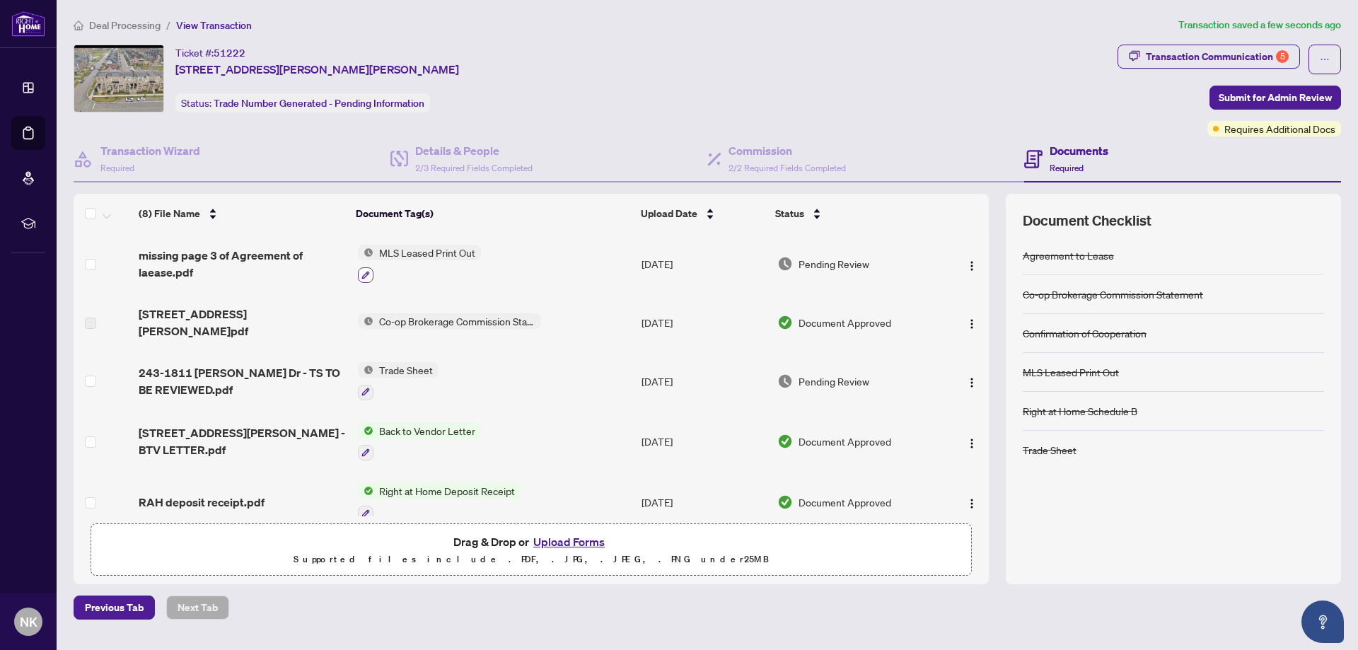
click at [362, 272] on icon "button" at bounding box center [366, 275] width 8 height 8
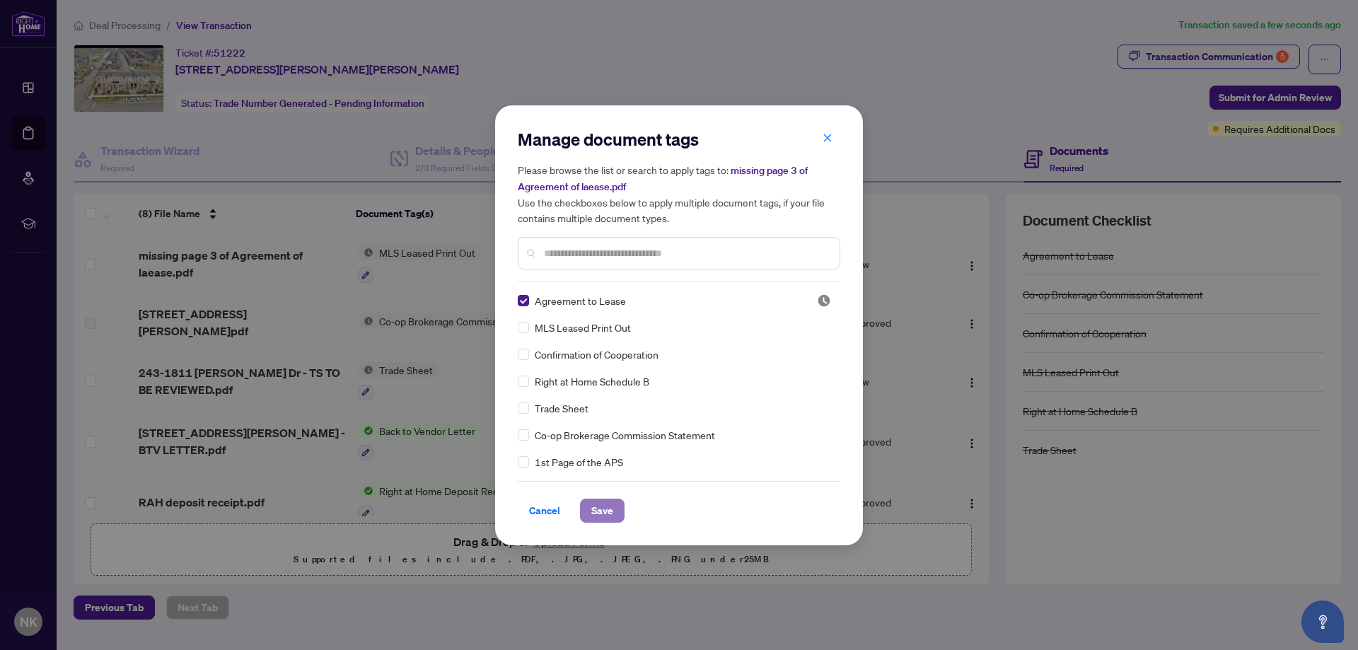
click at [602, 513] on span "Save" at bounding box center [602, 511] width 22 height 23
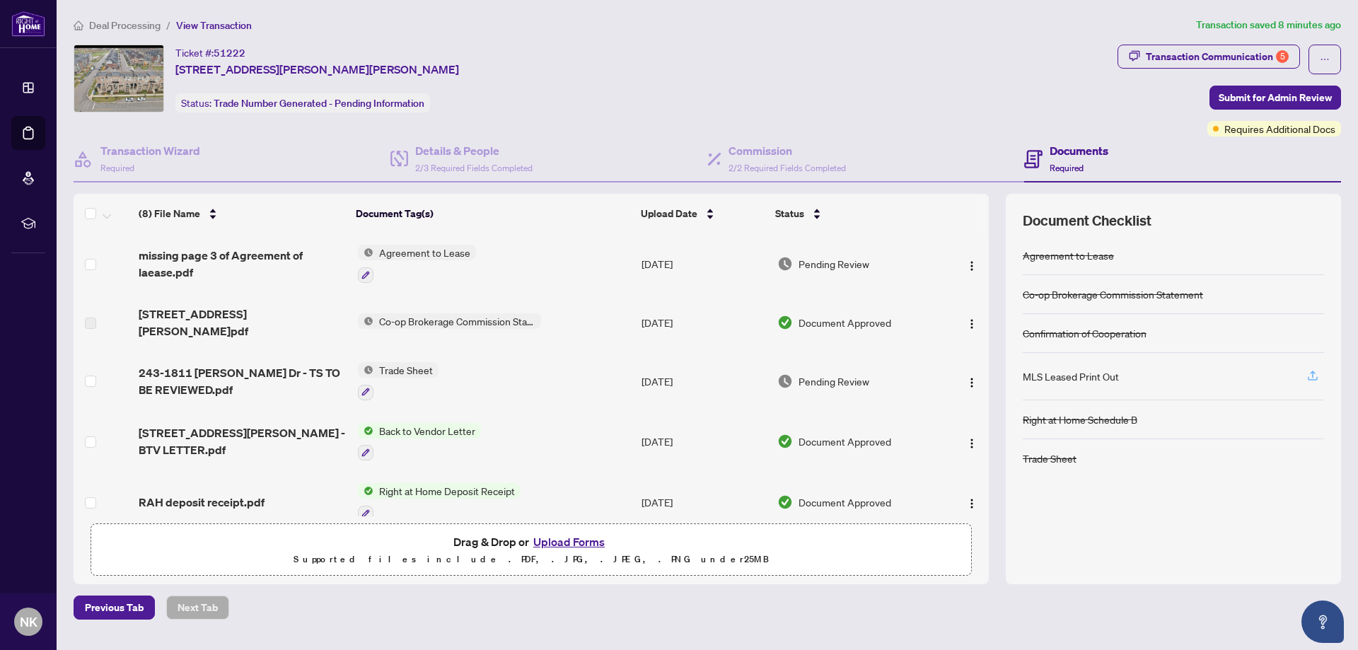
click at [1312, 374] on icon "button" at bounding box center [1313, 375] width 13 height 13
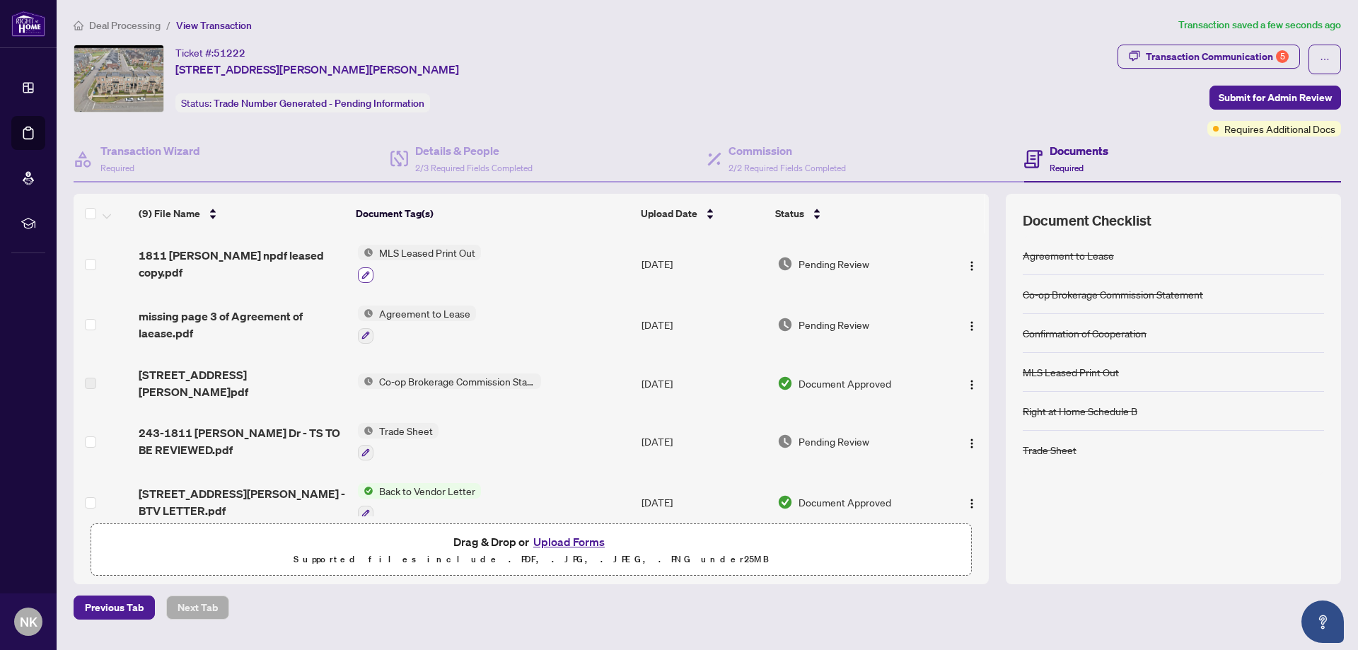
click at [362, 272] on icon "button" at bounding box center [366, 275] width 8 height 8
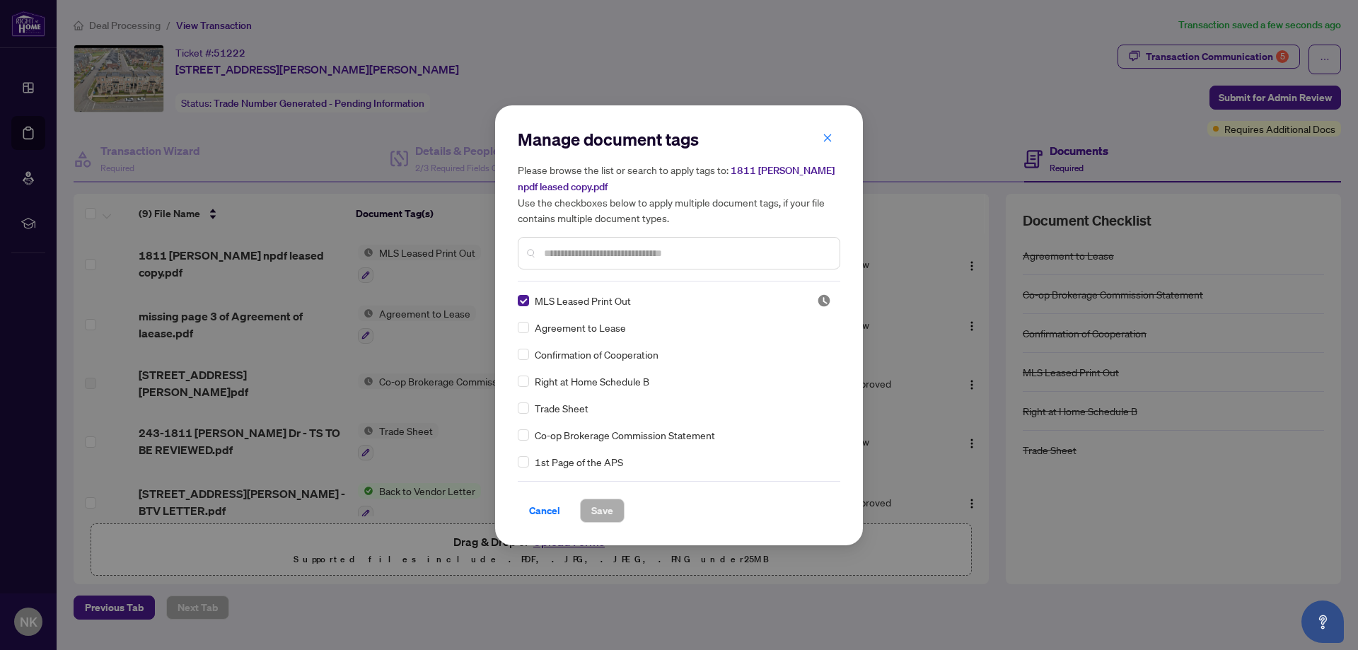
click at [829, 165] on h5 "Please browse the list or search to apply tags to: 1811 [PERSON_NAME] npdf leas…" at bounding box center [679, 194] width 323 height 64
click at [828, 137] on icon "close" at bounding box center [828, 138] width 8 height 8
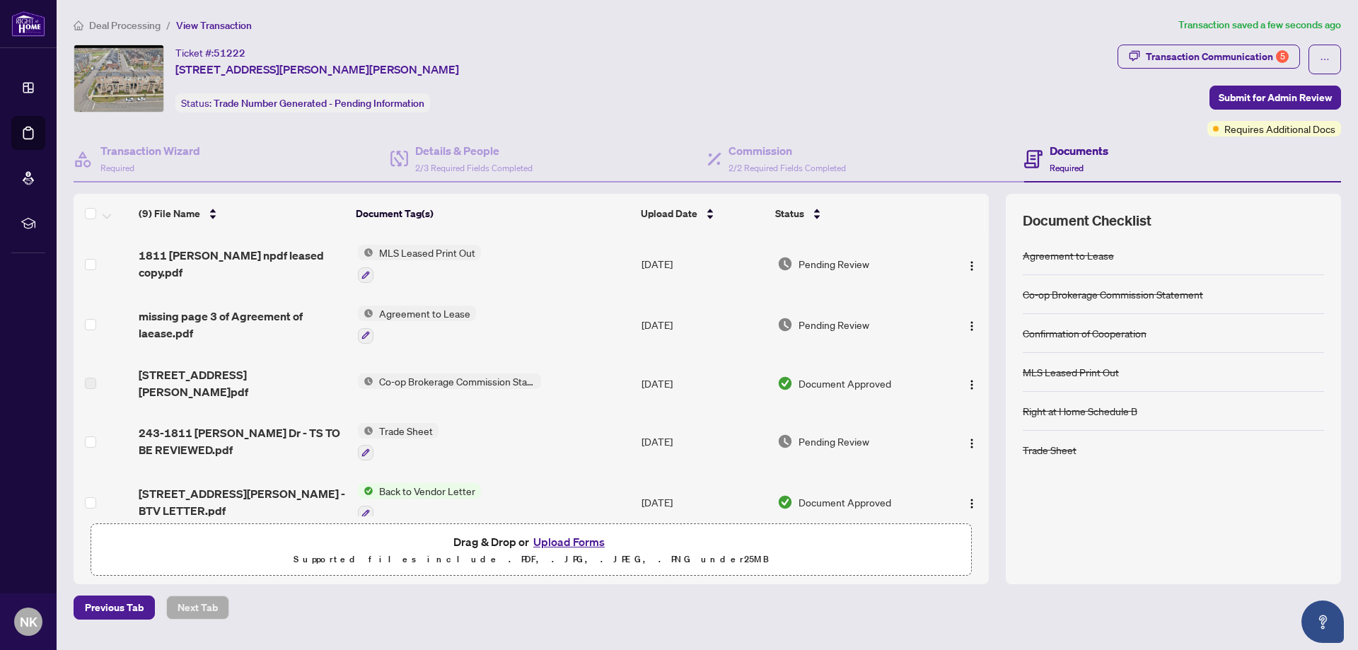
click at [422, 250] on span "MLS Leased Print Out" at bounding box center [428, 253] width 108 height 16
click at [430, 323] on span "MLS Leased Print Out" at bounding box center [408, 321] width 108 height 16
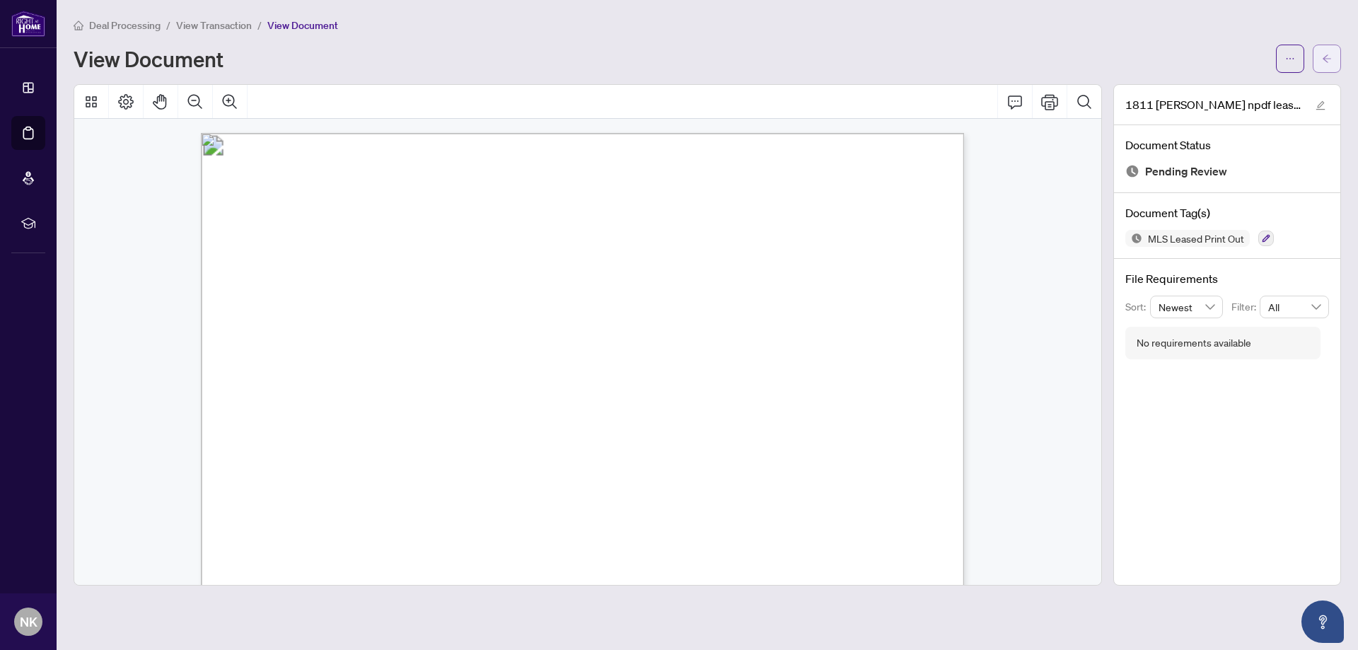
click at [1331, 50] on span "button" at bounding box center [1327, 58] width 10 height 23
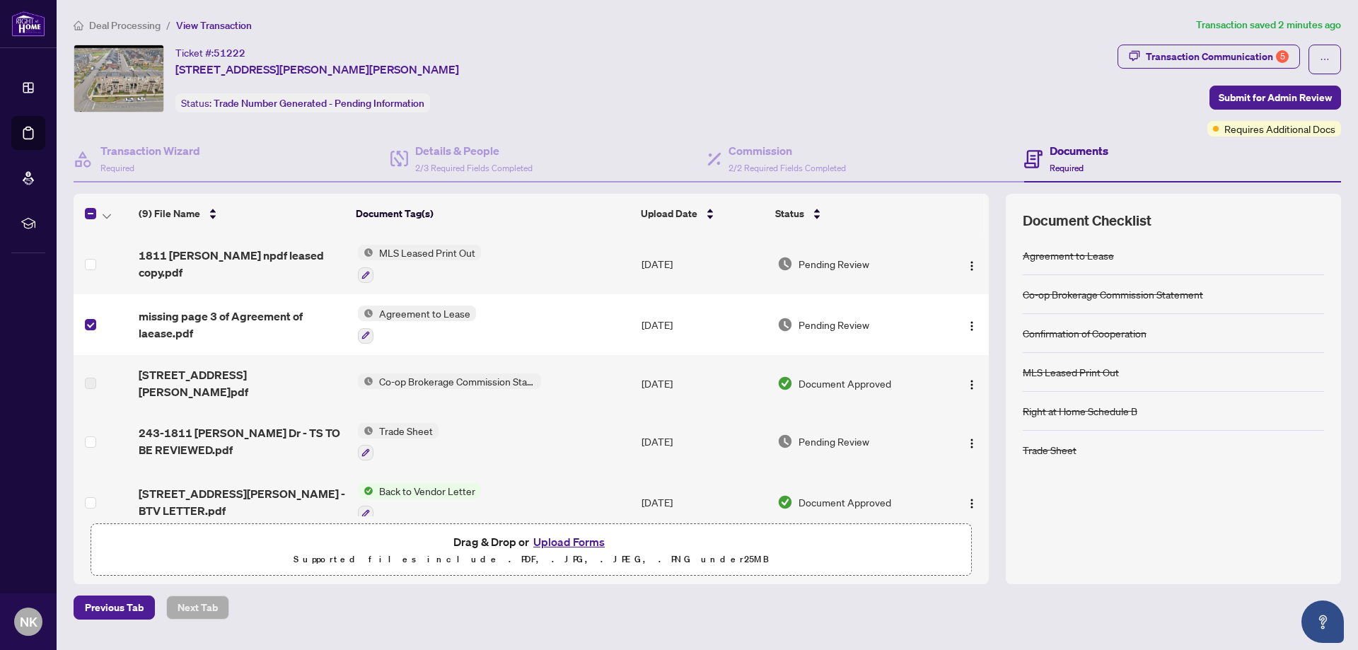
click at [416, 310] on span "Agreement to Lease" at bounding box center [425, 314] width 103 height 16
click at [969, 317] on span "button" at bounding box center [971, 325] width 11 height 16
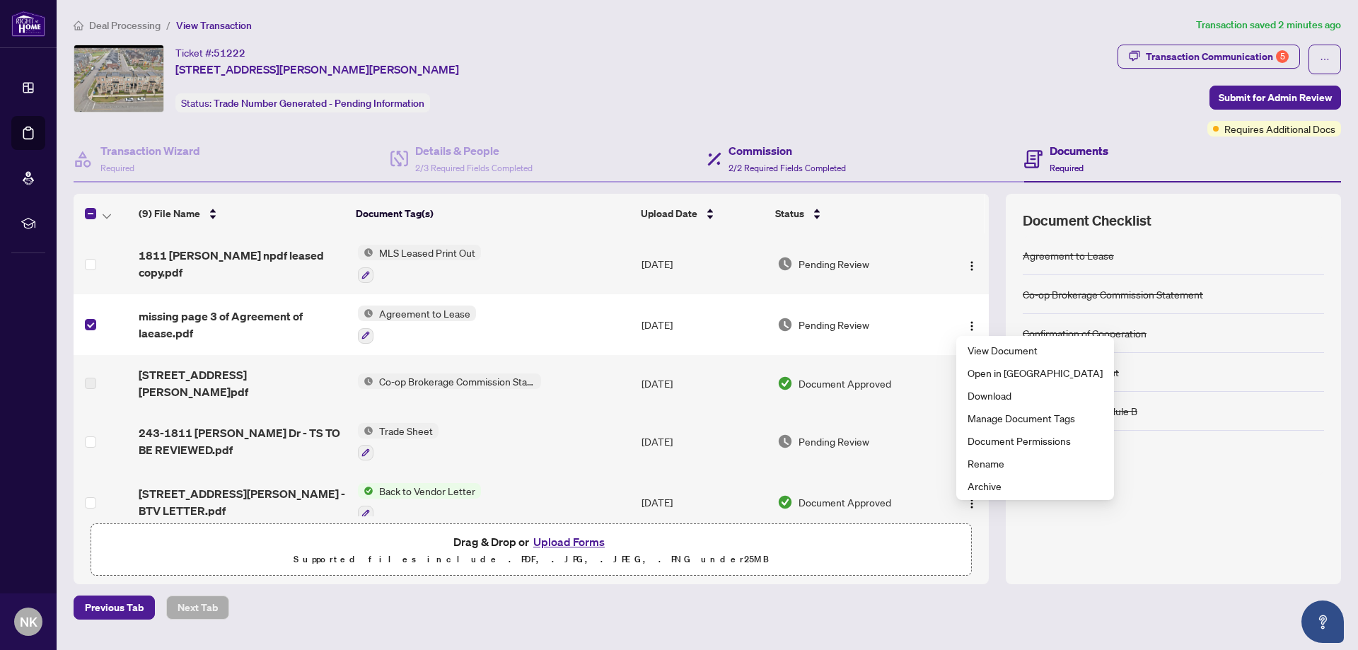
click at [901, 139] on div "Commission 2/2 Required Fields Completed" at bounding box center [866, 160] width 317 height 46
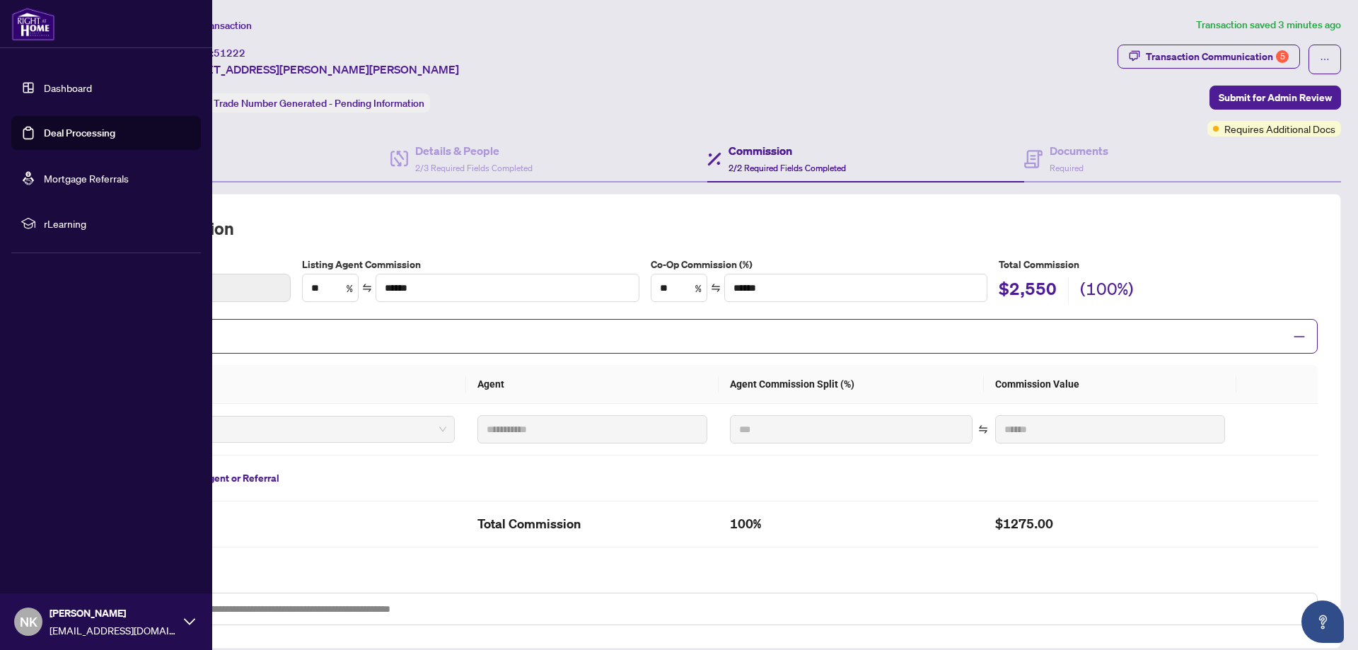
click at [44, 127] on link "Deal Processing" at bounding box center [79, 133] width 71 height 13
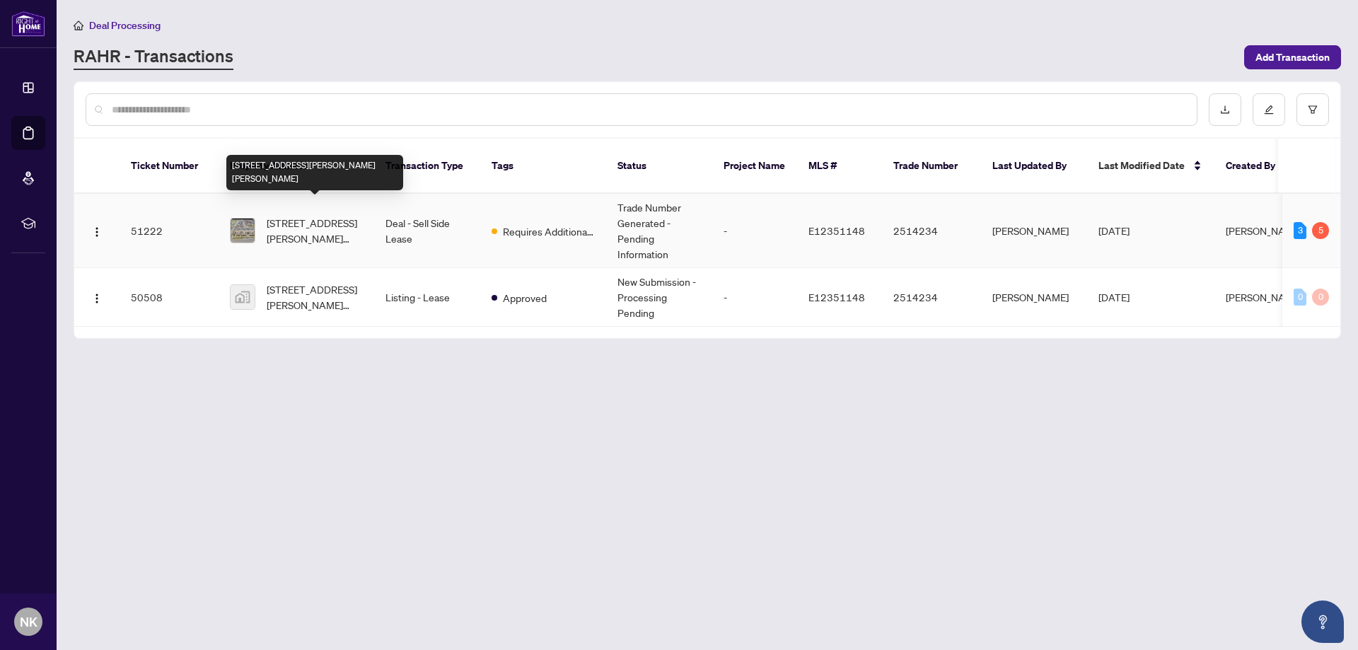
click at [318, 215] on span "[STREET_ADDRESS][PERSON_NAME][PERSON_NAME]" at bounding box center [315, 230] width 96 height 31
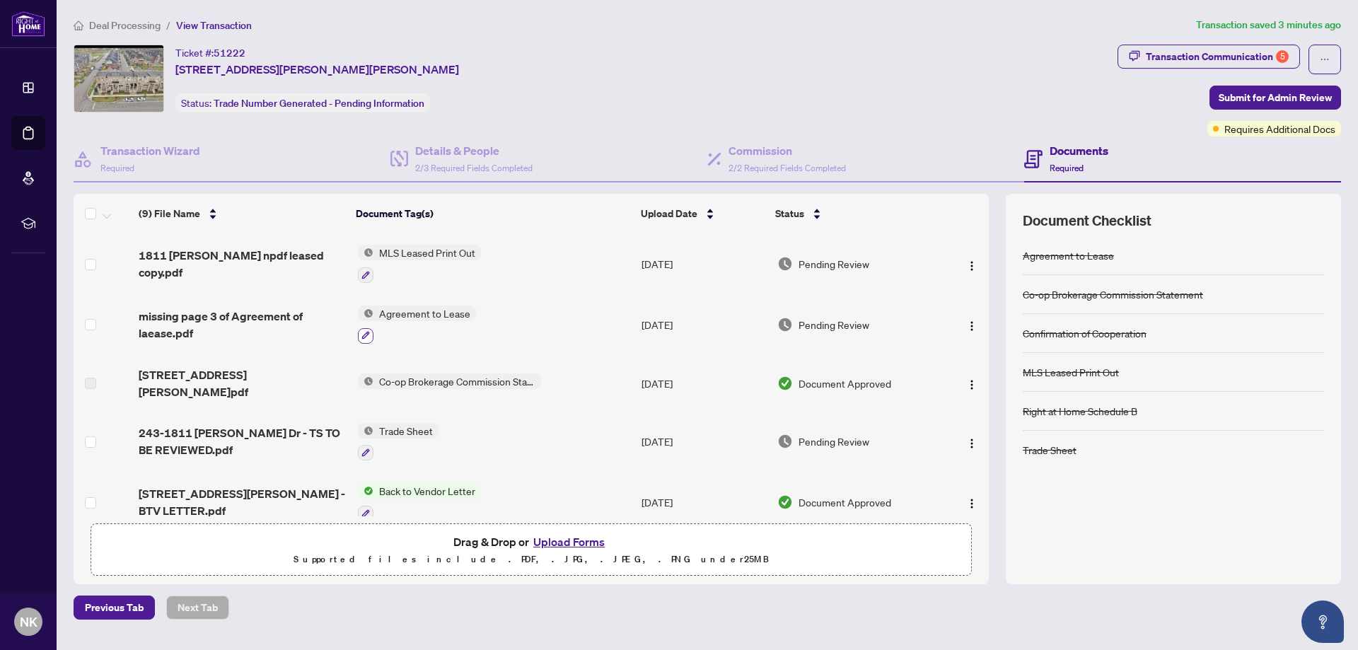
click at [365, 332] on icon "button" at bounding box center [366, 336] width 8 height 8
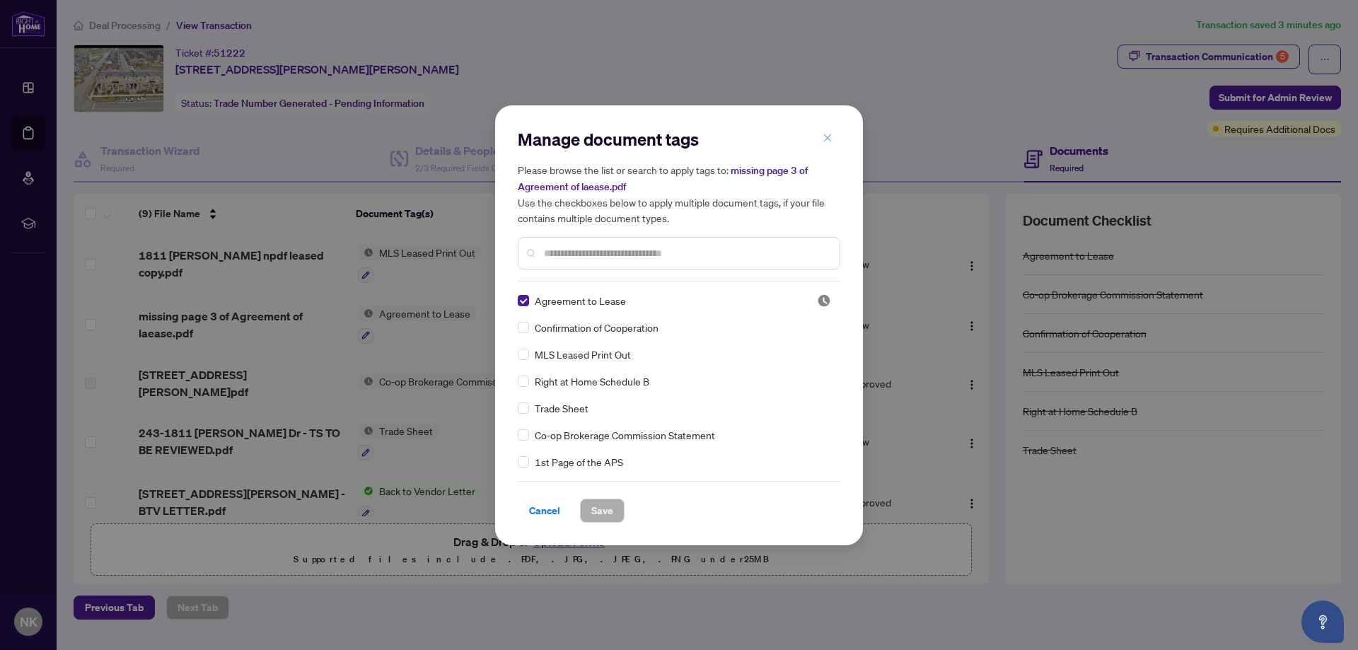
click at [821, 133] on button "button" at bounding box center [828, 139] width 28 height 24
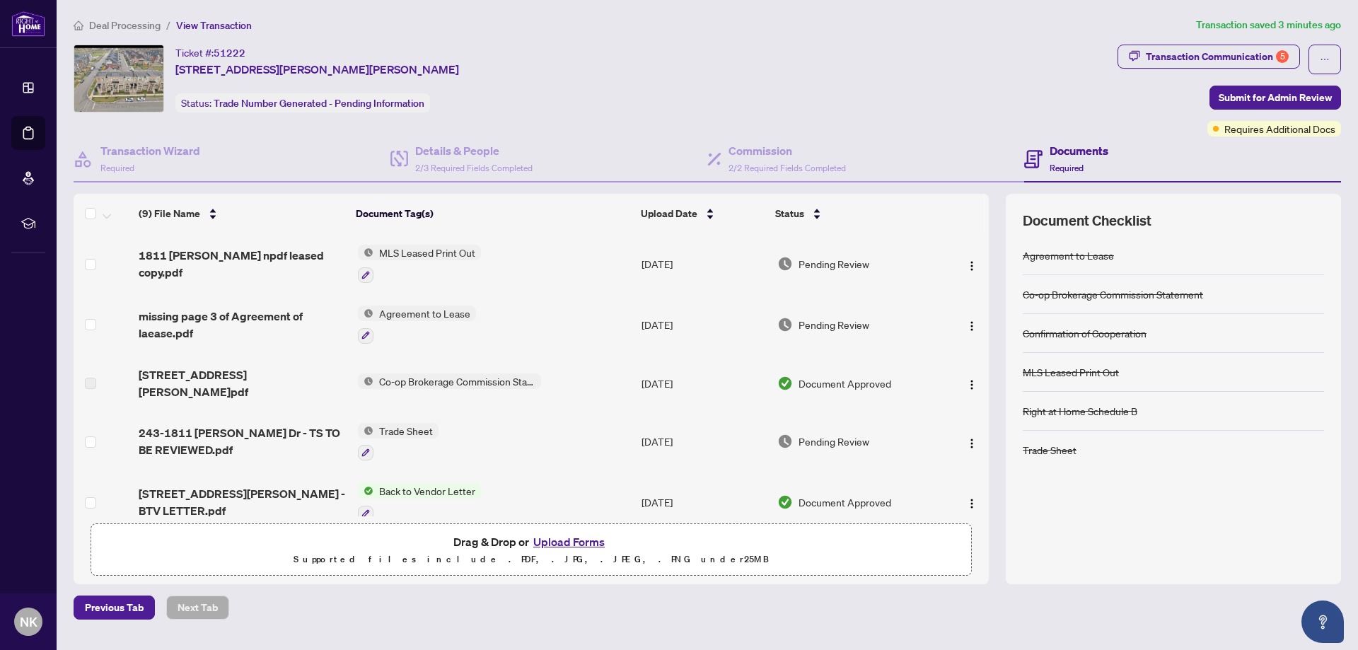
click at [444, 309] on span "Agreement to Lease" at bounding box center [425, 314] width 103 height 16
click at [434, 385] on span "Agreement to Lease" at bounding box center [402, 381] width 103 height 16
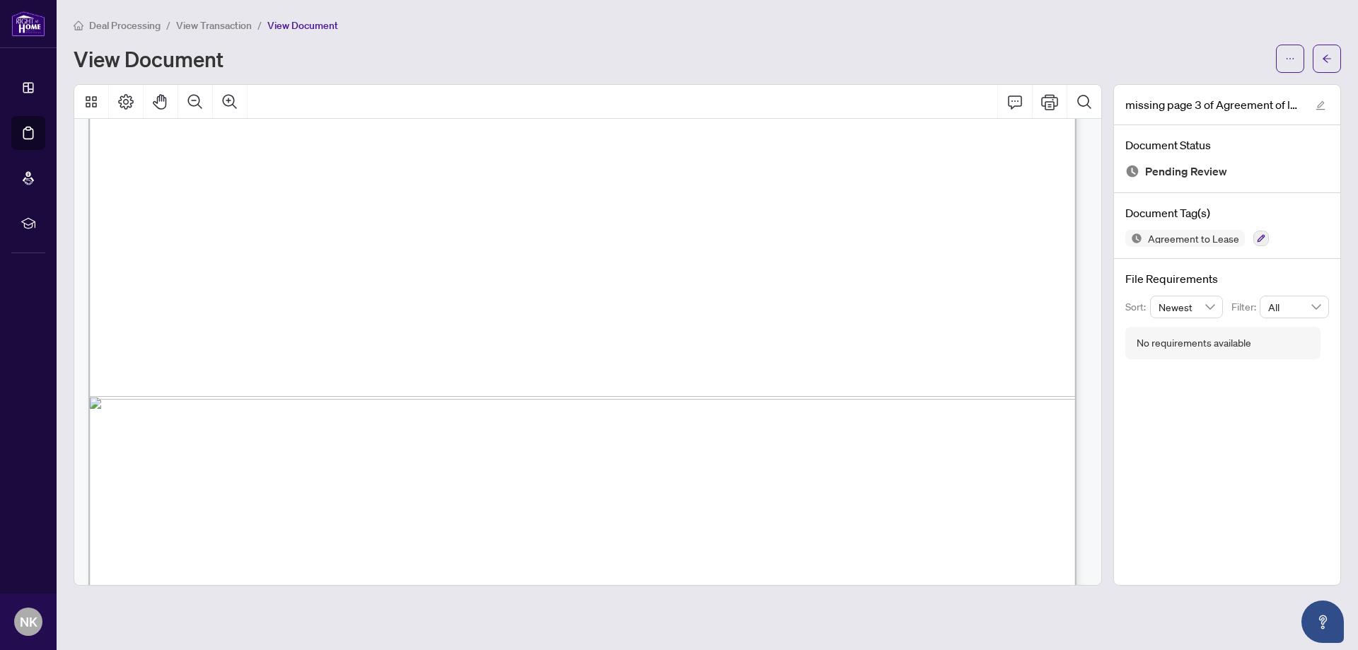
scroll to position [841, 0]
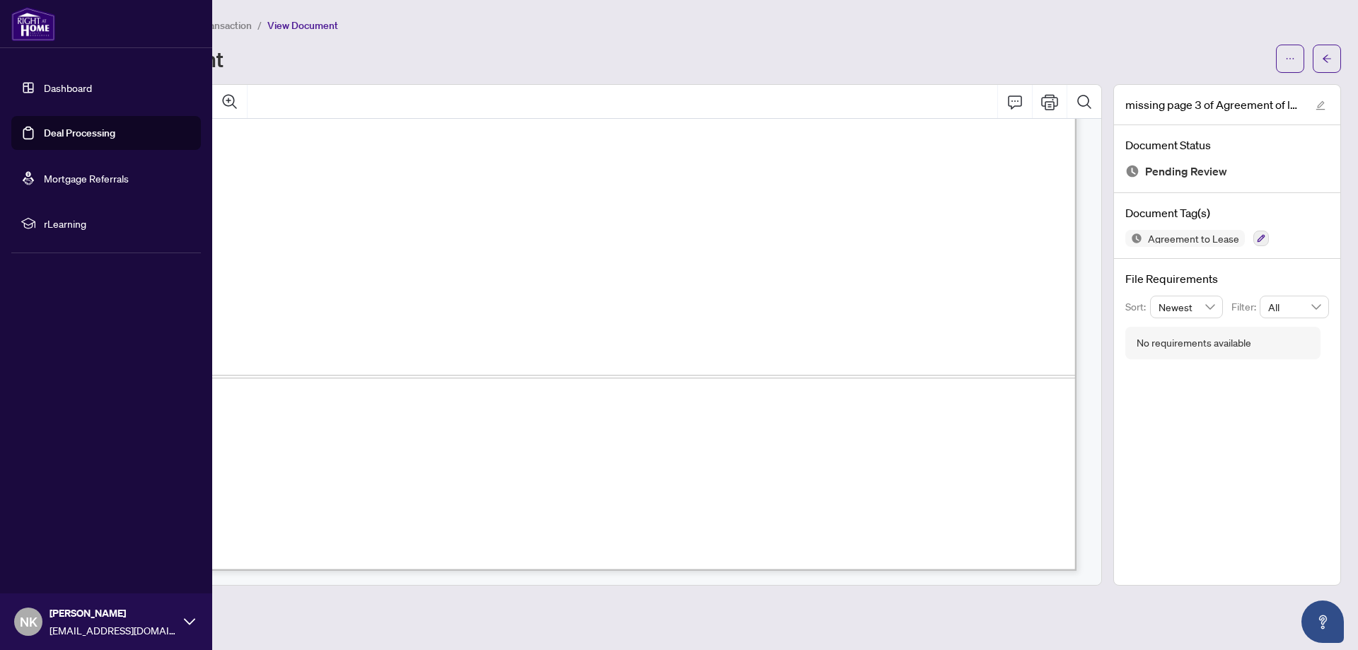
click at [64, 130] on link "Deal Processing" at bounding box center [79, 133] width 71 height 13
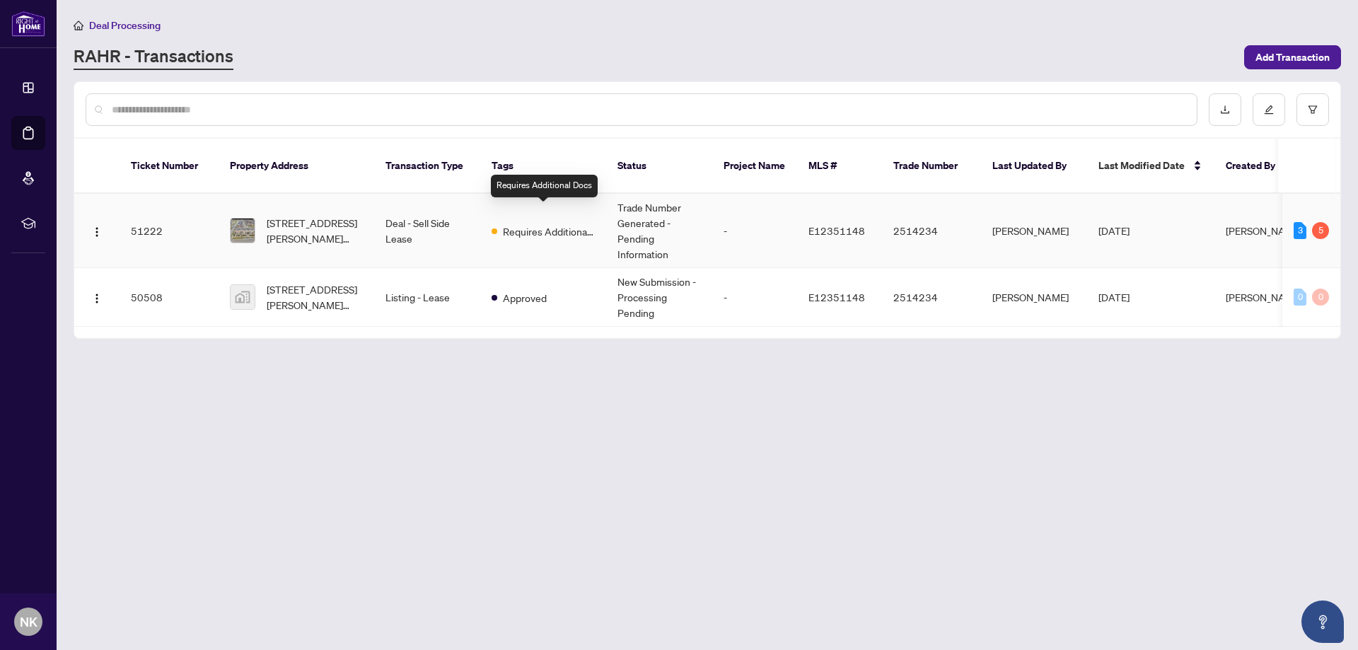
click at [516, 224] on span "Requires Additional Docs" at bounding box center [549, 232] width 92 height 16
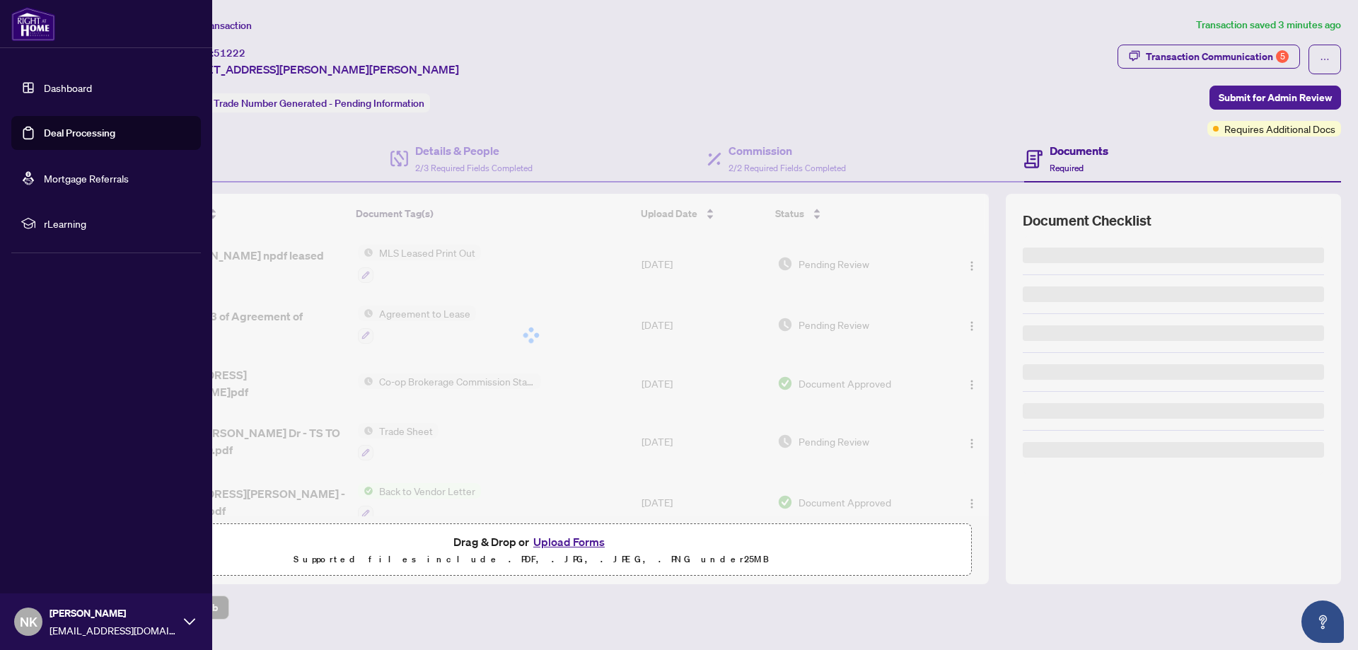
click at [100, 137] on link "Deal Processing" at bounding box center [79, 133] width 71 height 13
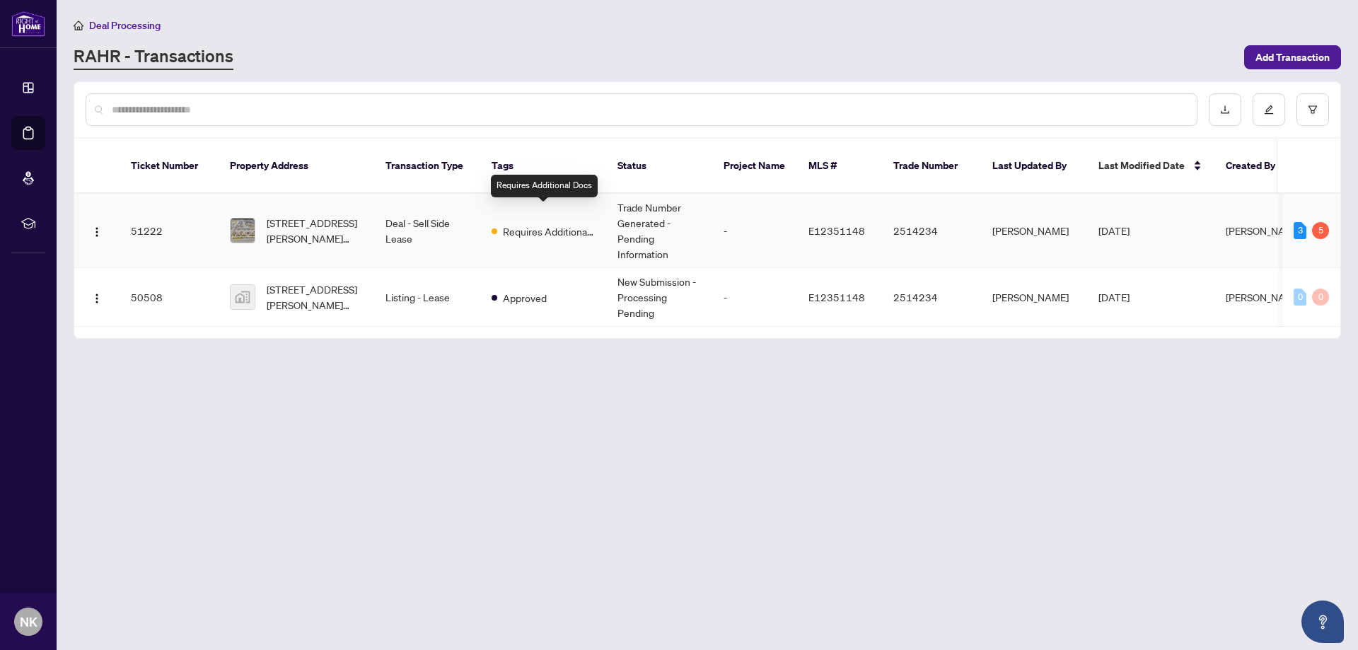
click at [559, 224] on span "Requires Additional Docs" at bounding box center [549, 232] width 92 height 16
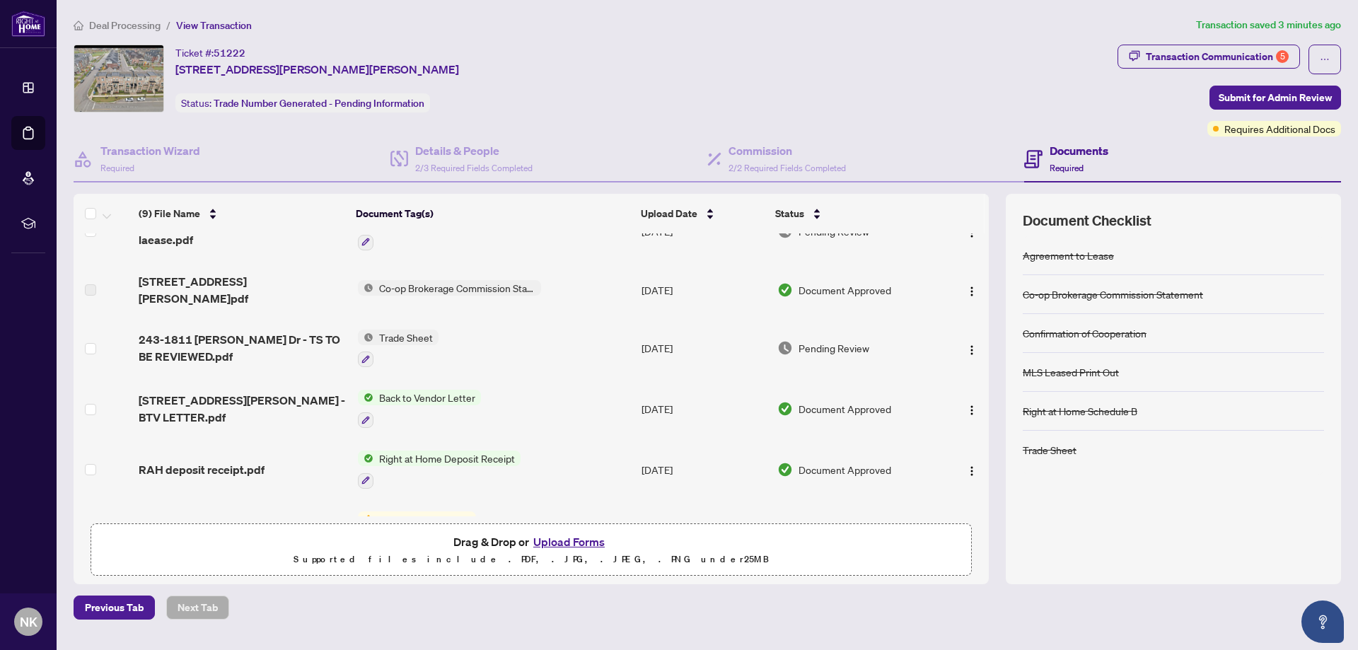
scroll to position [230, 0]
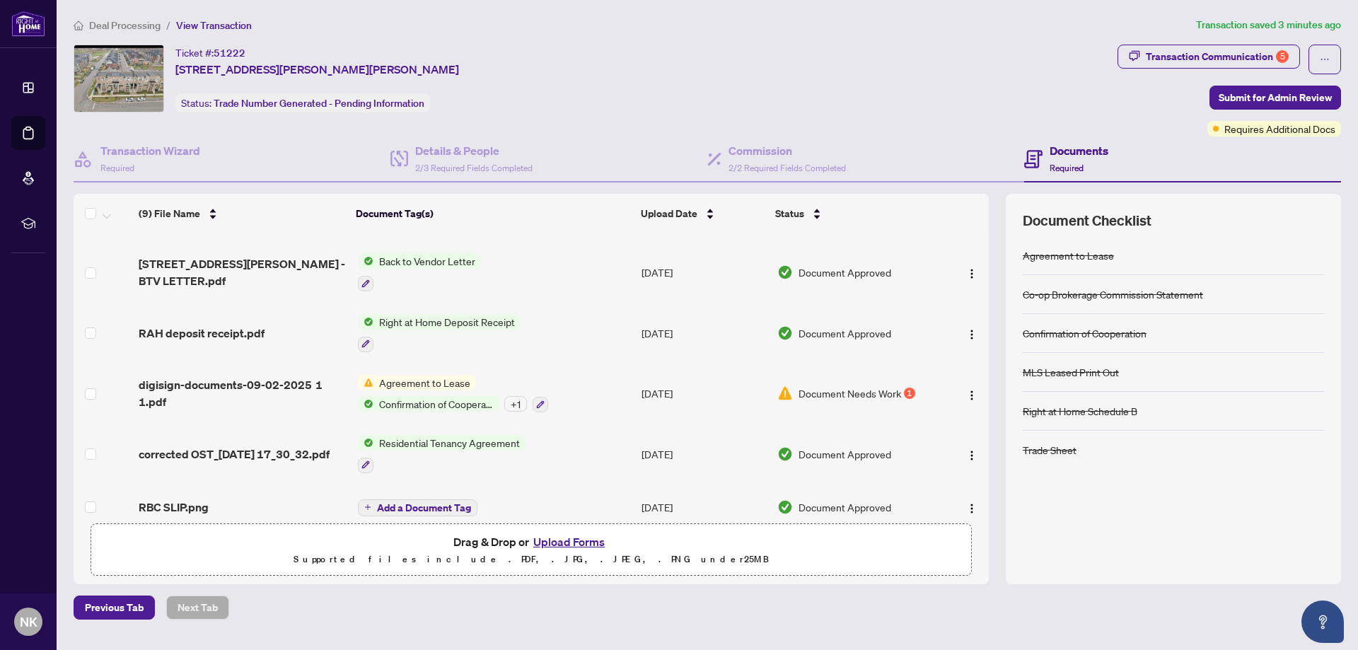
click at [395, 375] on span "Agreement to Lease" at bounding box center [425, 383] width 103 height 16
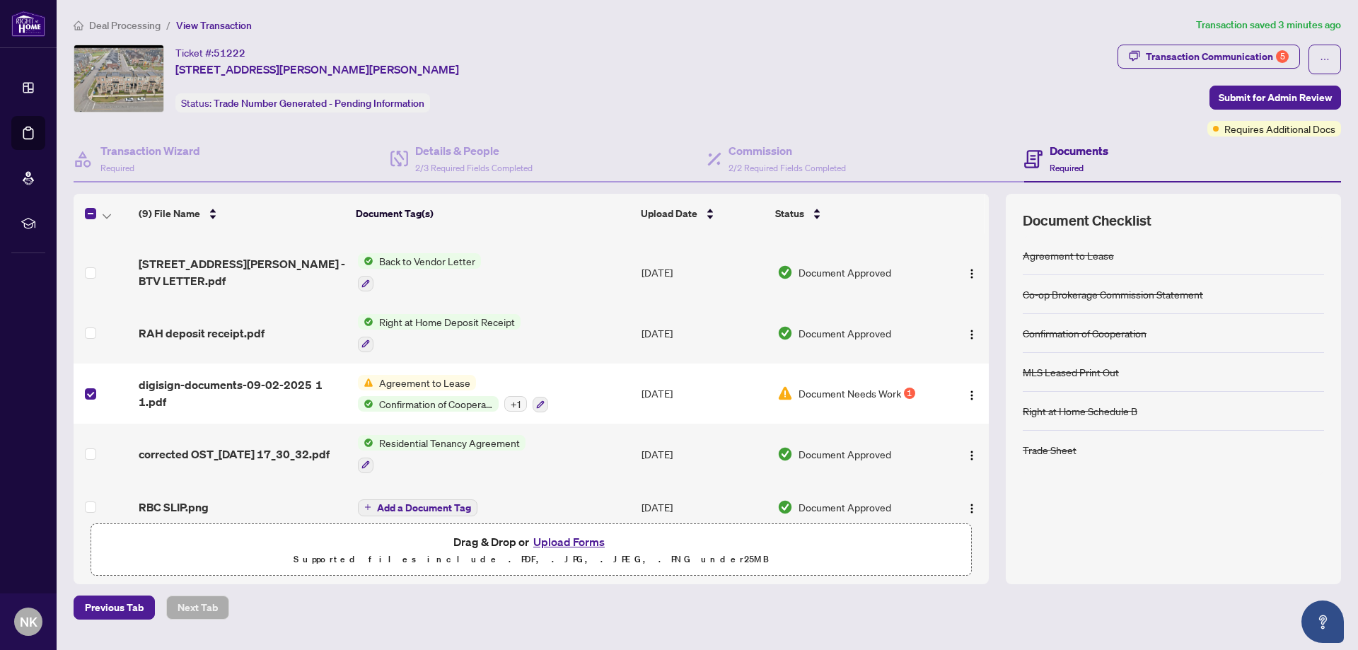
click at [411, 375] on span "Agreement to Lease" at bounding box center [425, 383] width 103 height 16
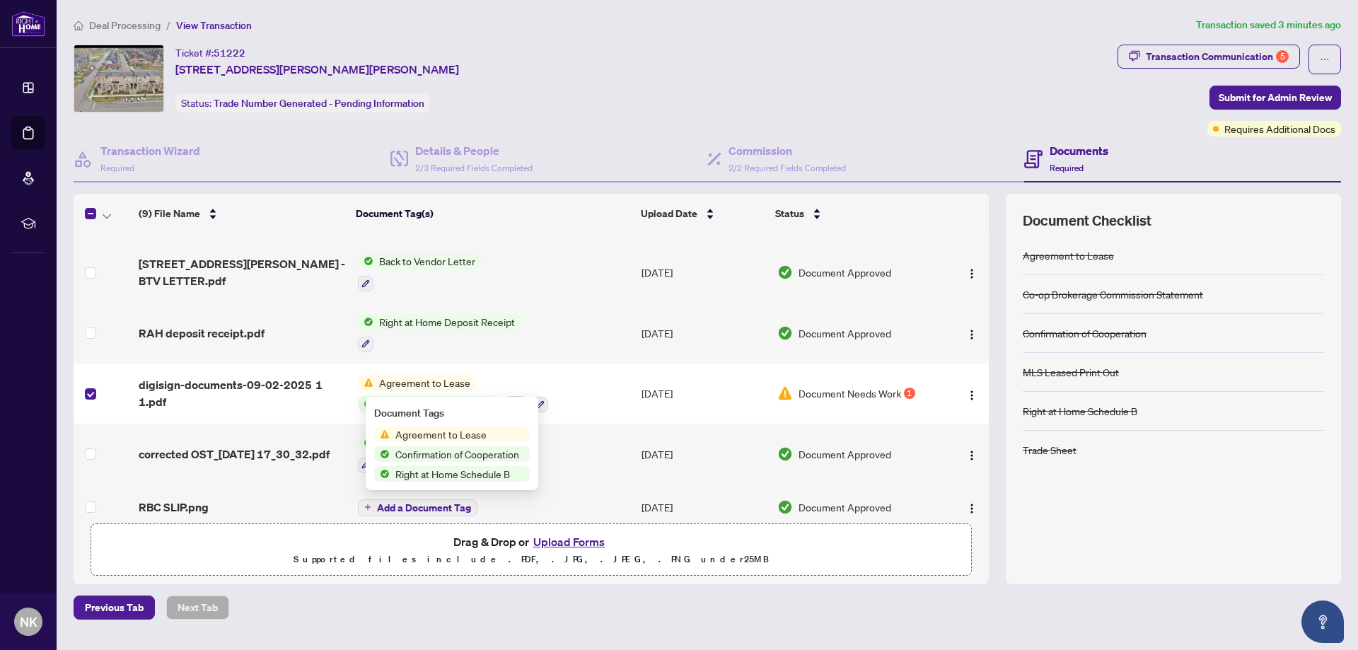
click at [451, 436] on span "Agreement to Lease" at bounding box center [441, 435] width 103 height 16
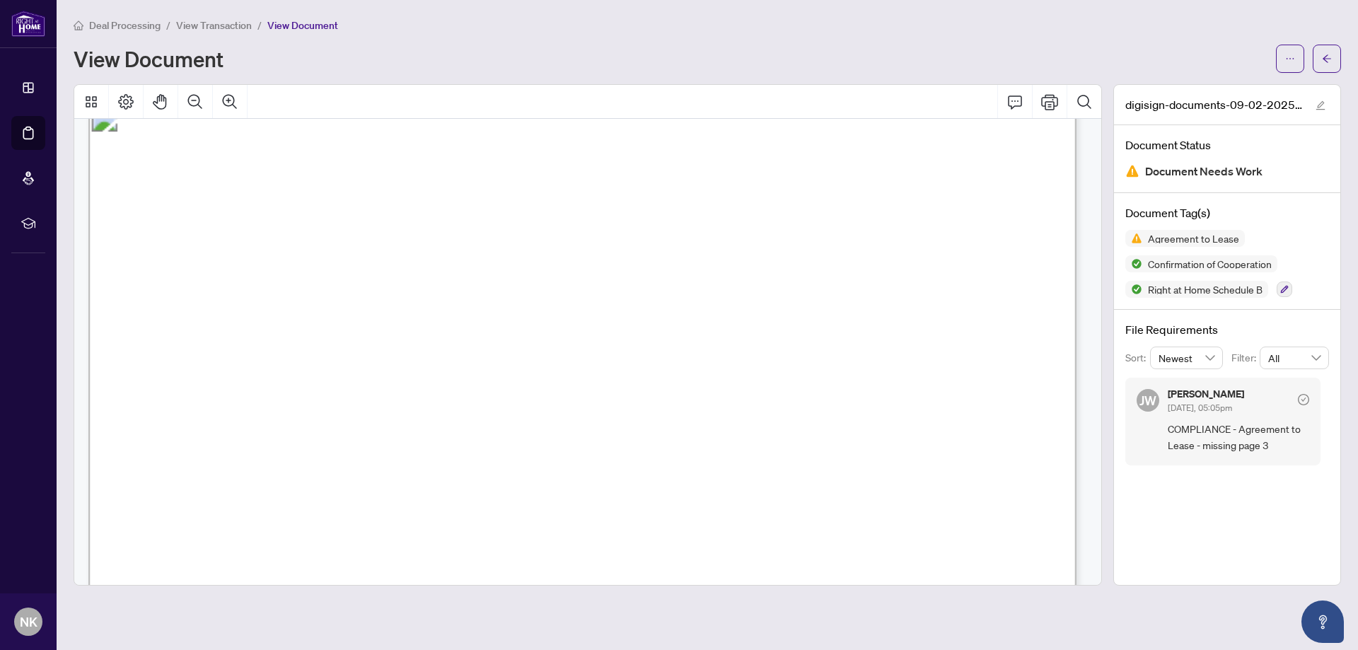
scroll to position [7924, 0]
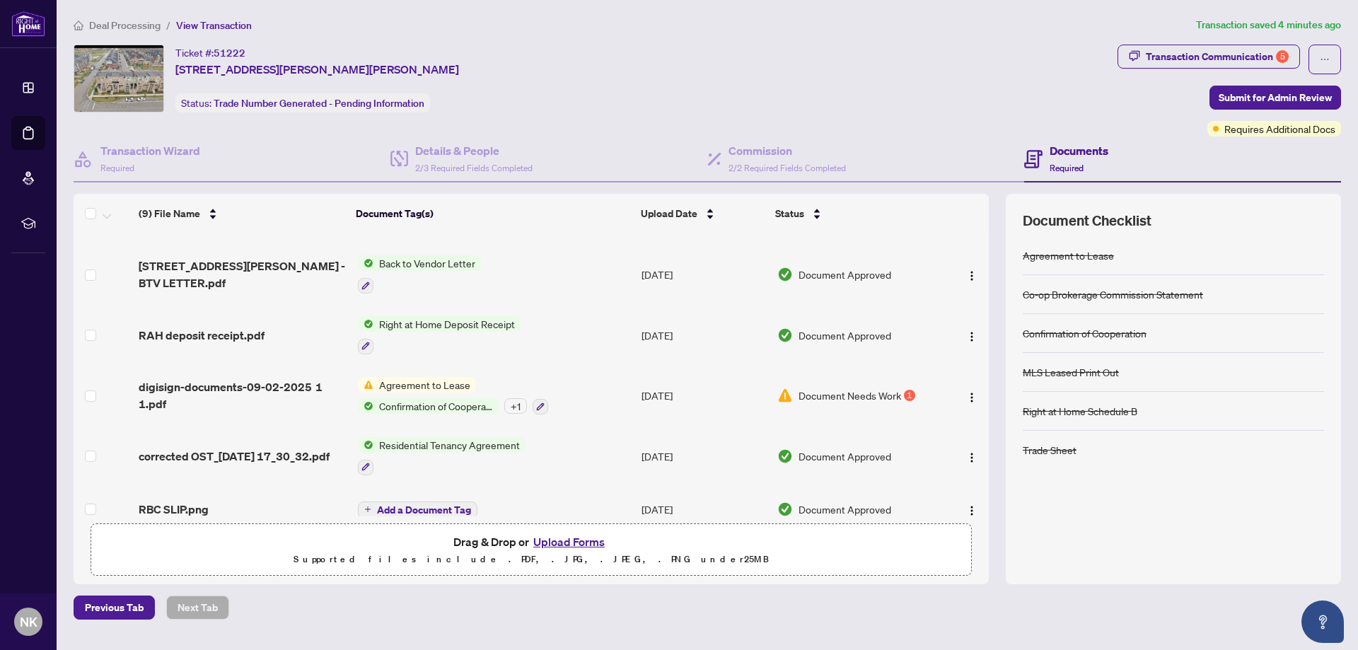
scroll to position [230, 0]
click at [906, 388] on div "1" at bounding box center [909, 393] width 11 height 11
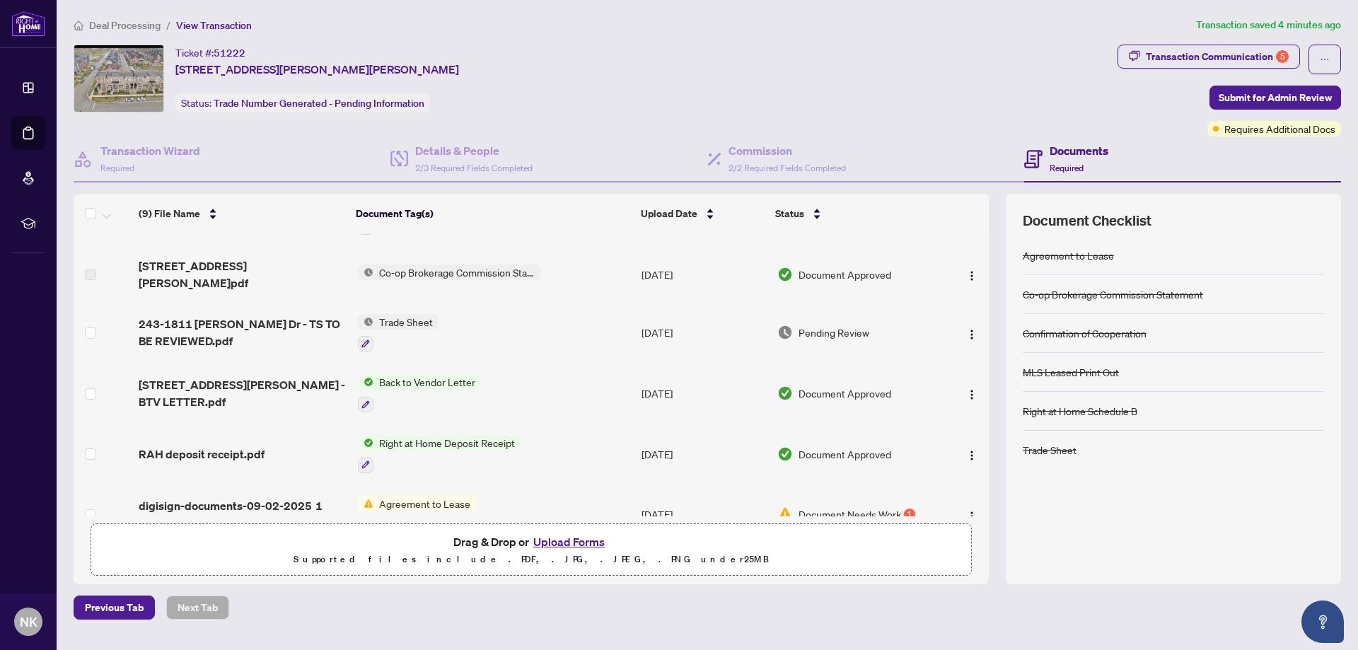
scroll to position [230, 0]
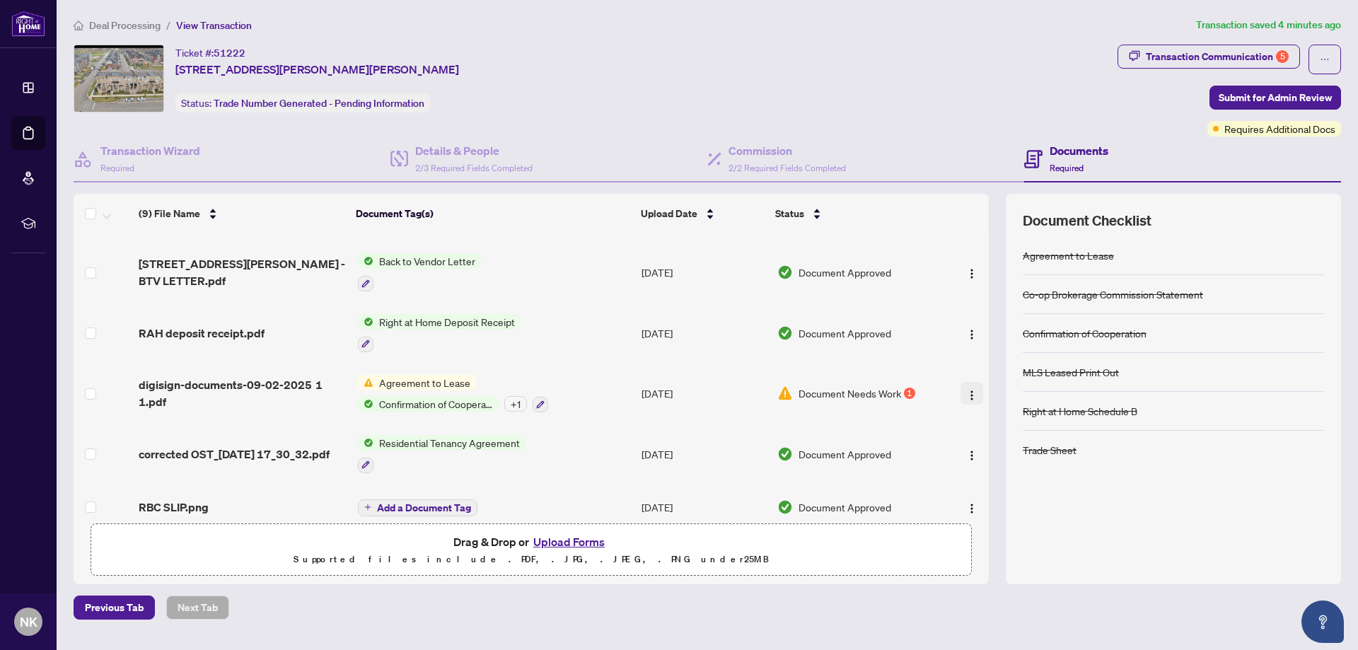
click at [966, 390] on img "button" at bounding box center [971, 395] width 11 height 11
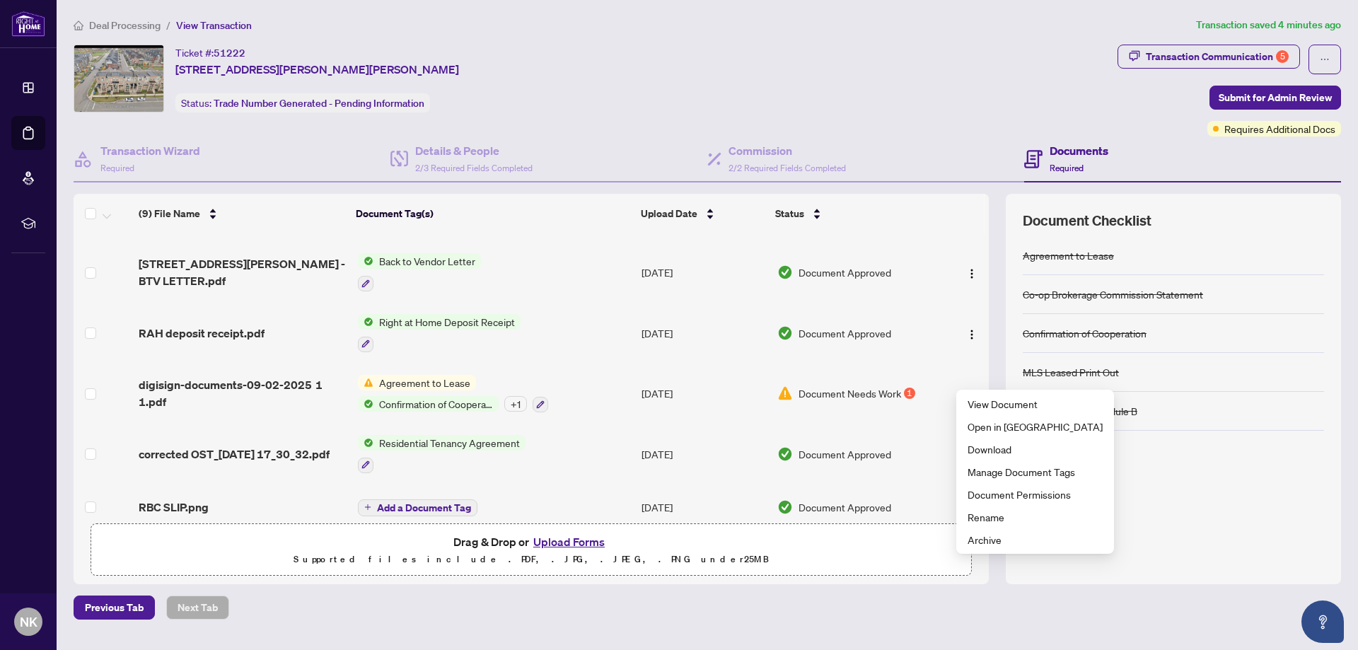
click at [853, 110] on div "Ticket #: 51222 [STREET_ADDRESS][PERSON_NAME][PERSON_NAME] Status: Trade Number…" at bounding box center [593, 79] width 1039 height 68
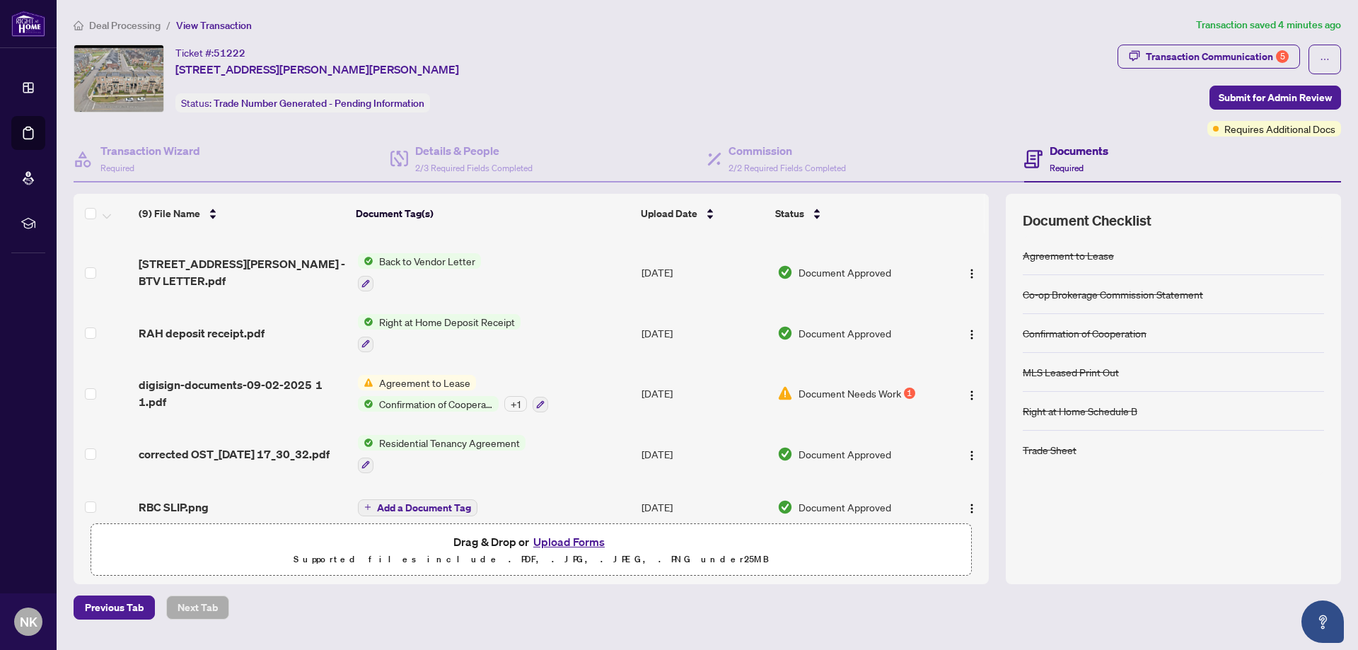
scroll to position [0, 0]
